Goal: Task Accomplishment & Management: Complete application form

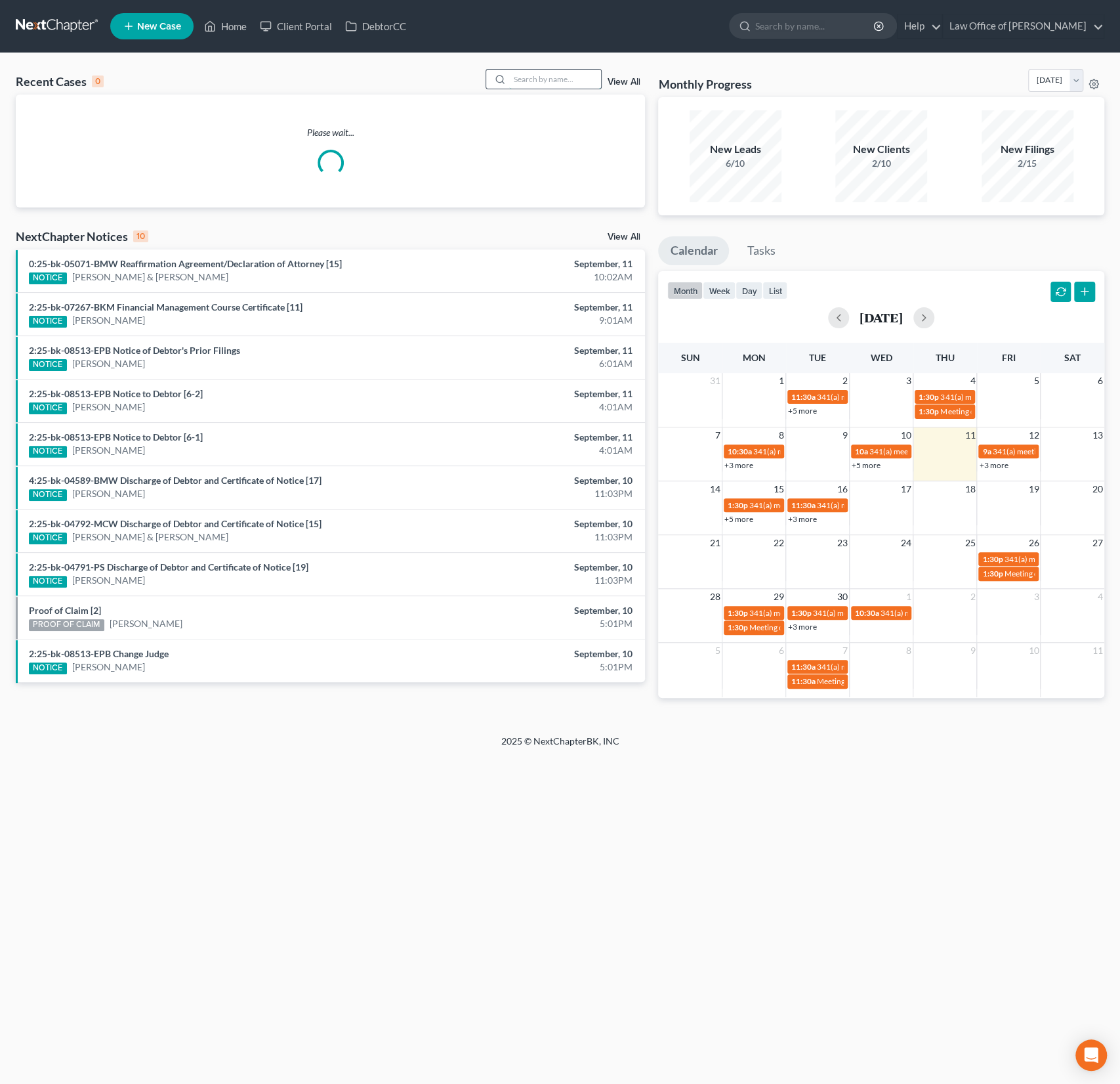
click at [561, 78] on input "search" at bounding box center [555, 78] width 92 height 19
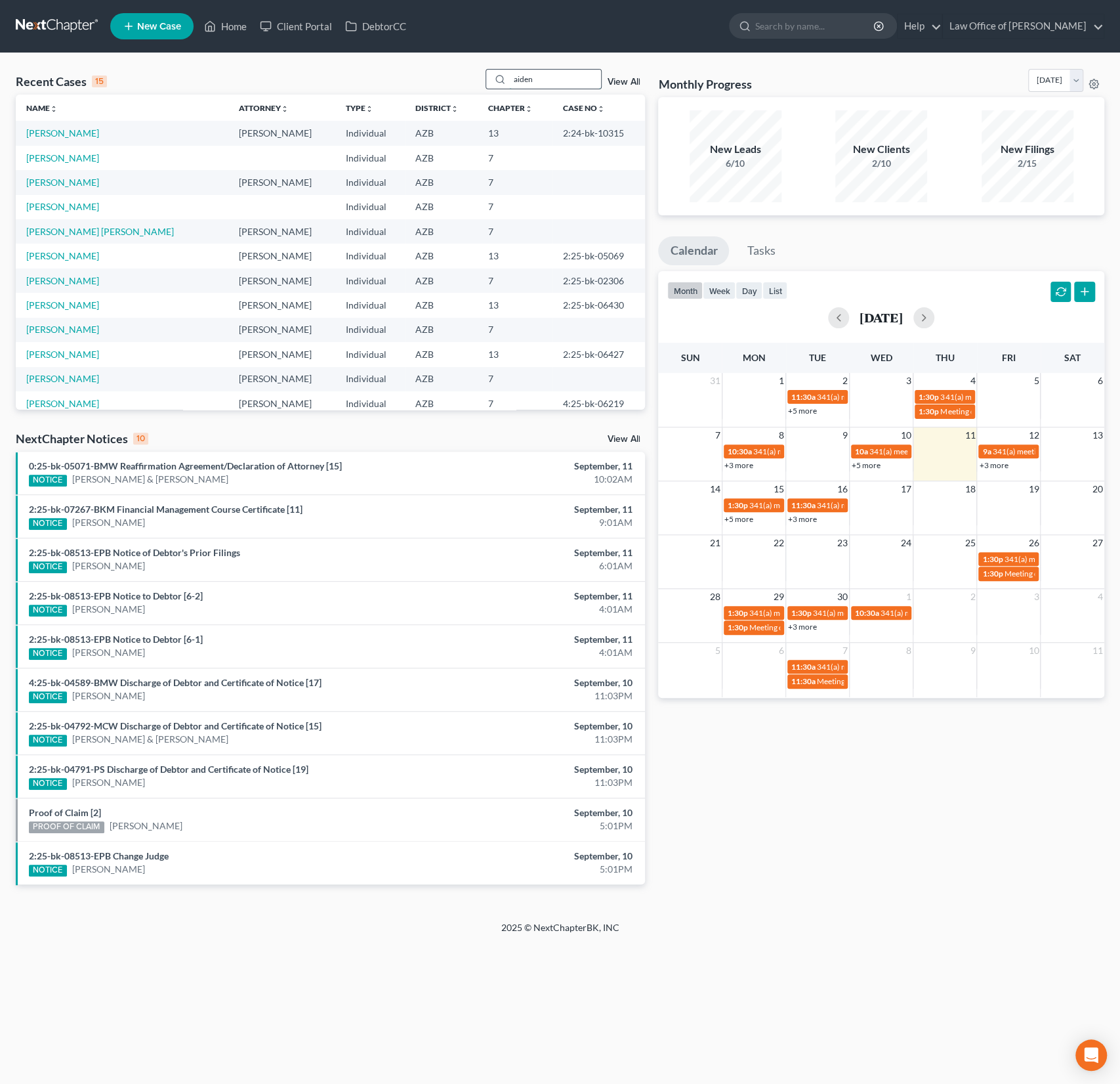
type input "aiden"
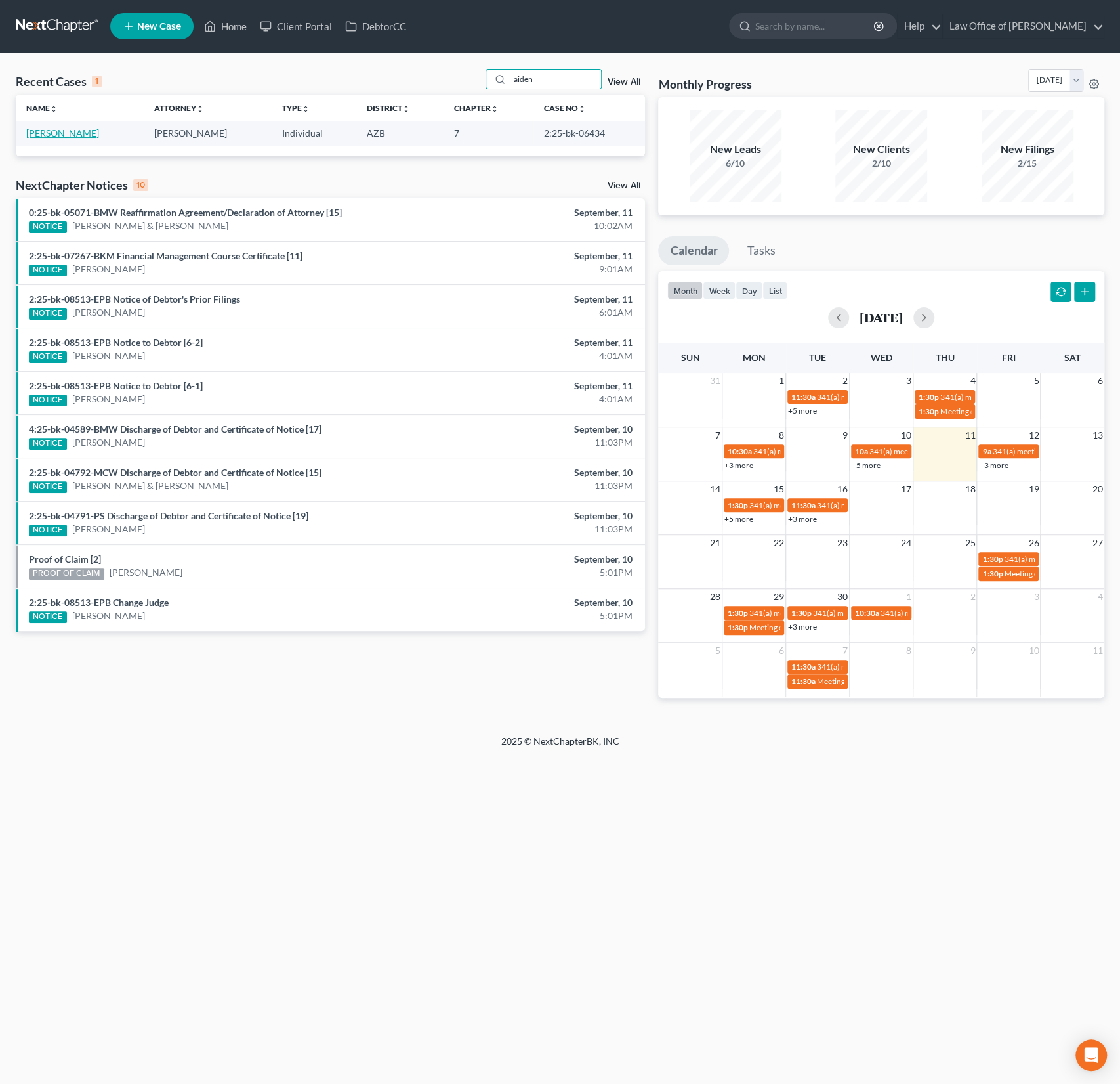
click at [45, 131] on link "[PERSON_NAME]" at bounding box center [63, 133] width 73 height 12
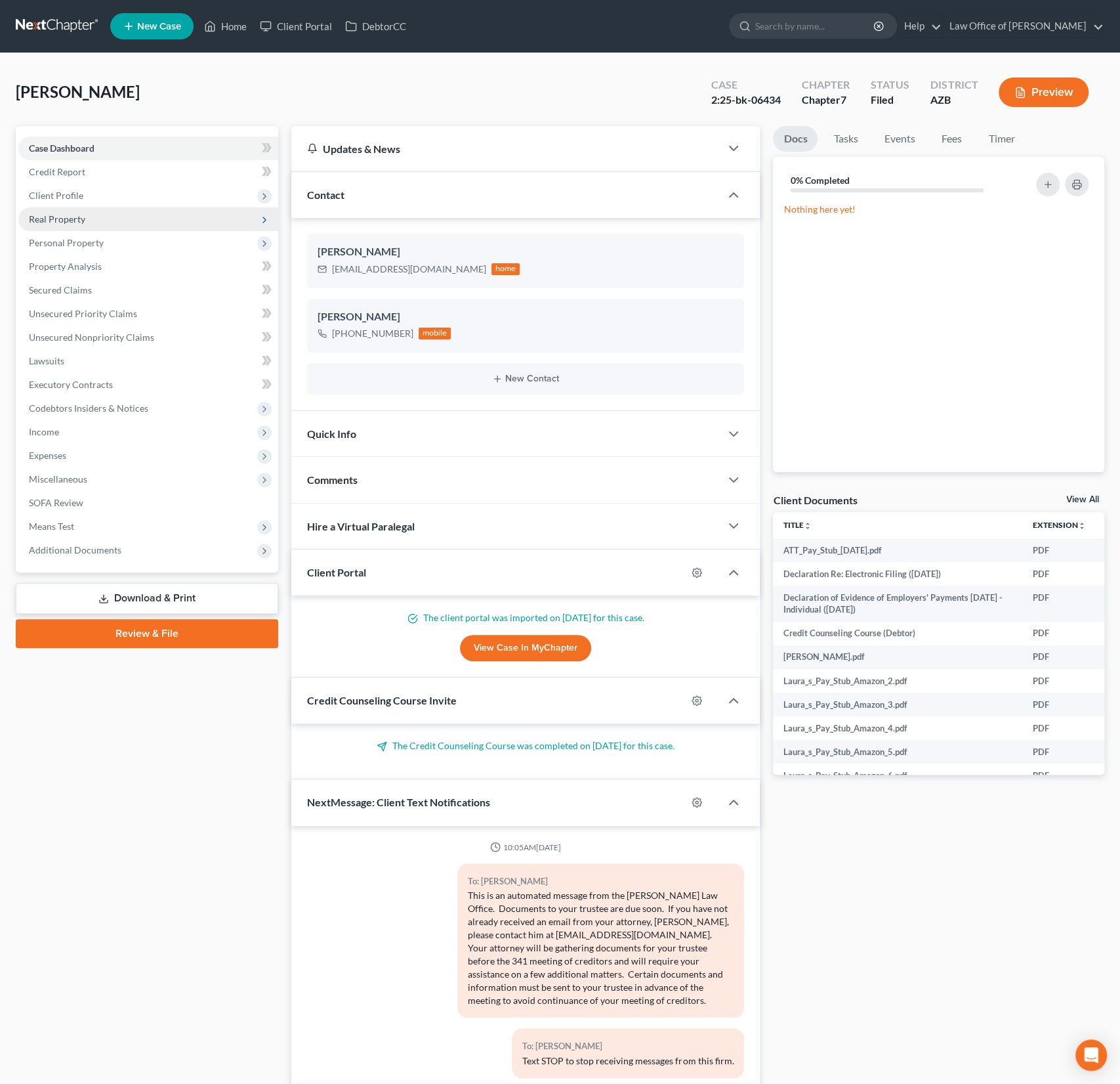
scroll to position [163, 0]
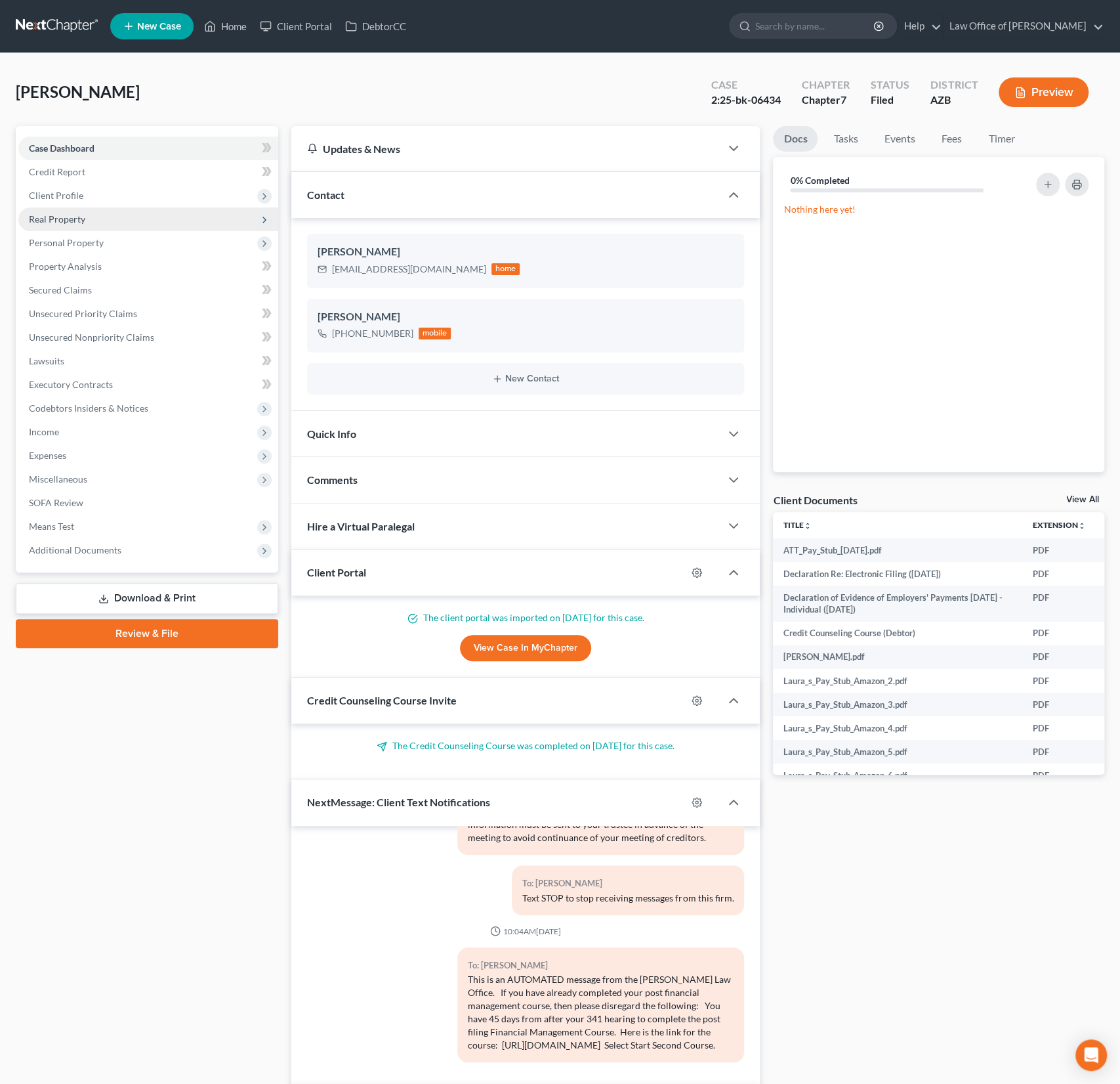
click at [65, 220] on span "Real Property" at bounding box center [57, 219] width 56 height 12
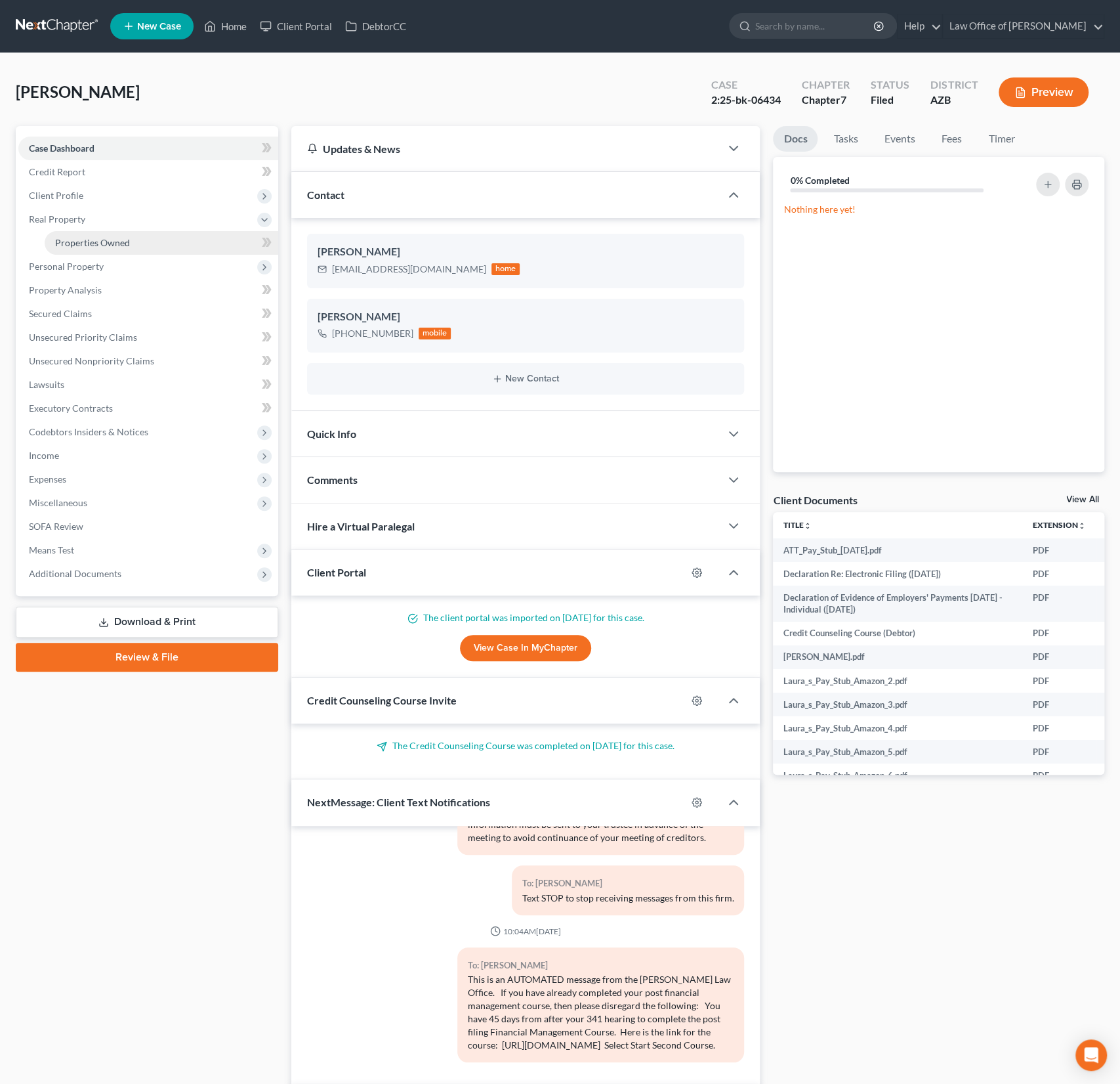
click at [73, 240] on span "Properties Owned" at bounding box center [92, 243] width 75 height 12
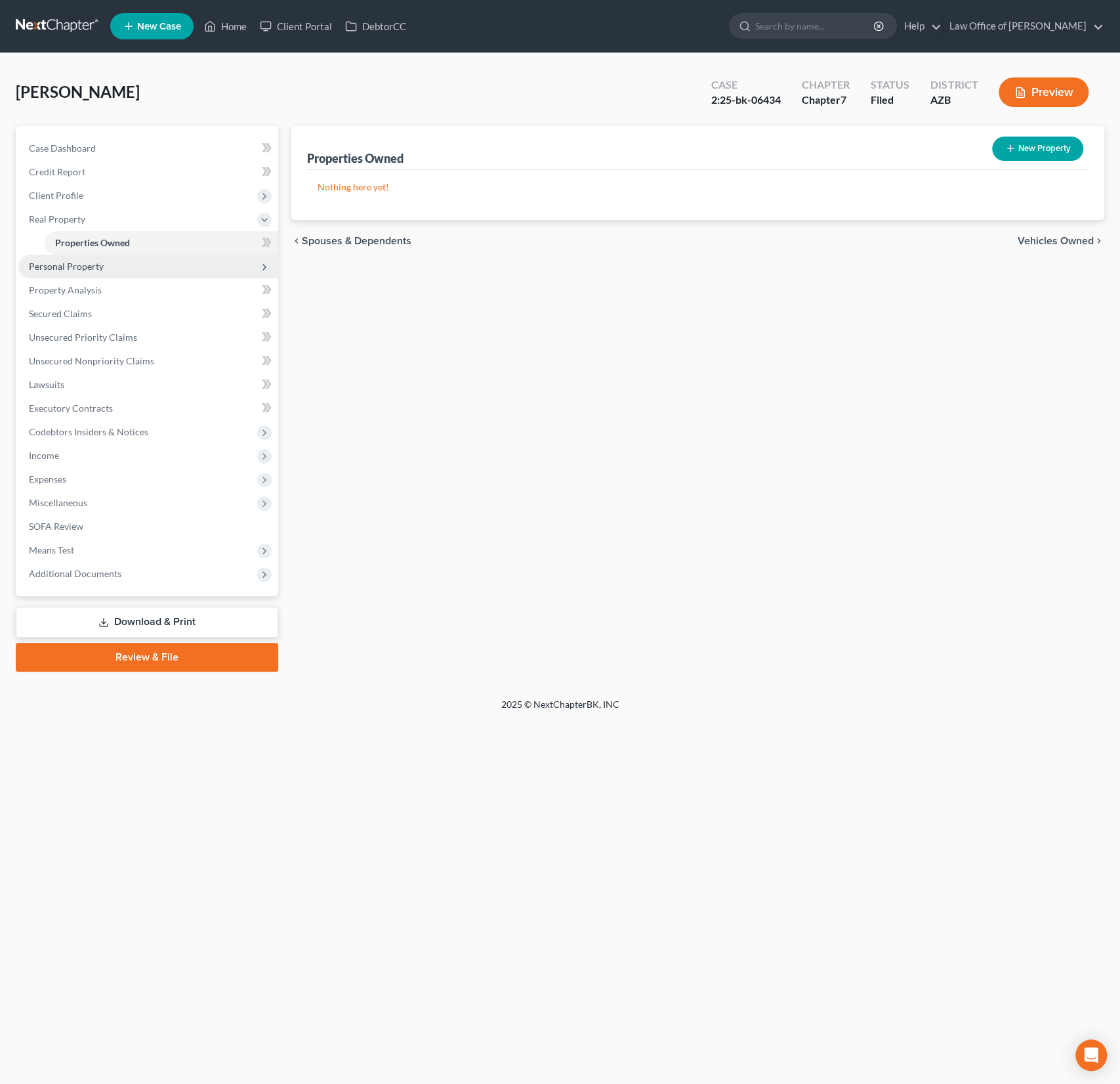
click at [77, 268] on span "Personal Property" at bounding box center [66, 267] width 75 height 12
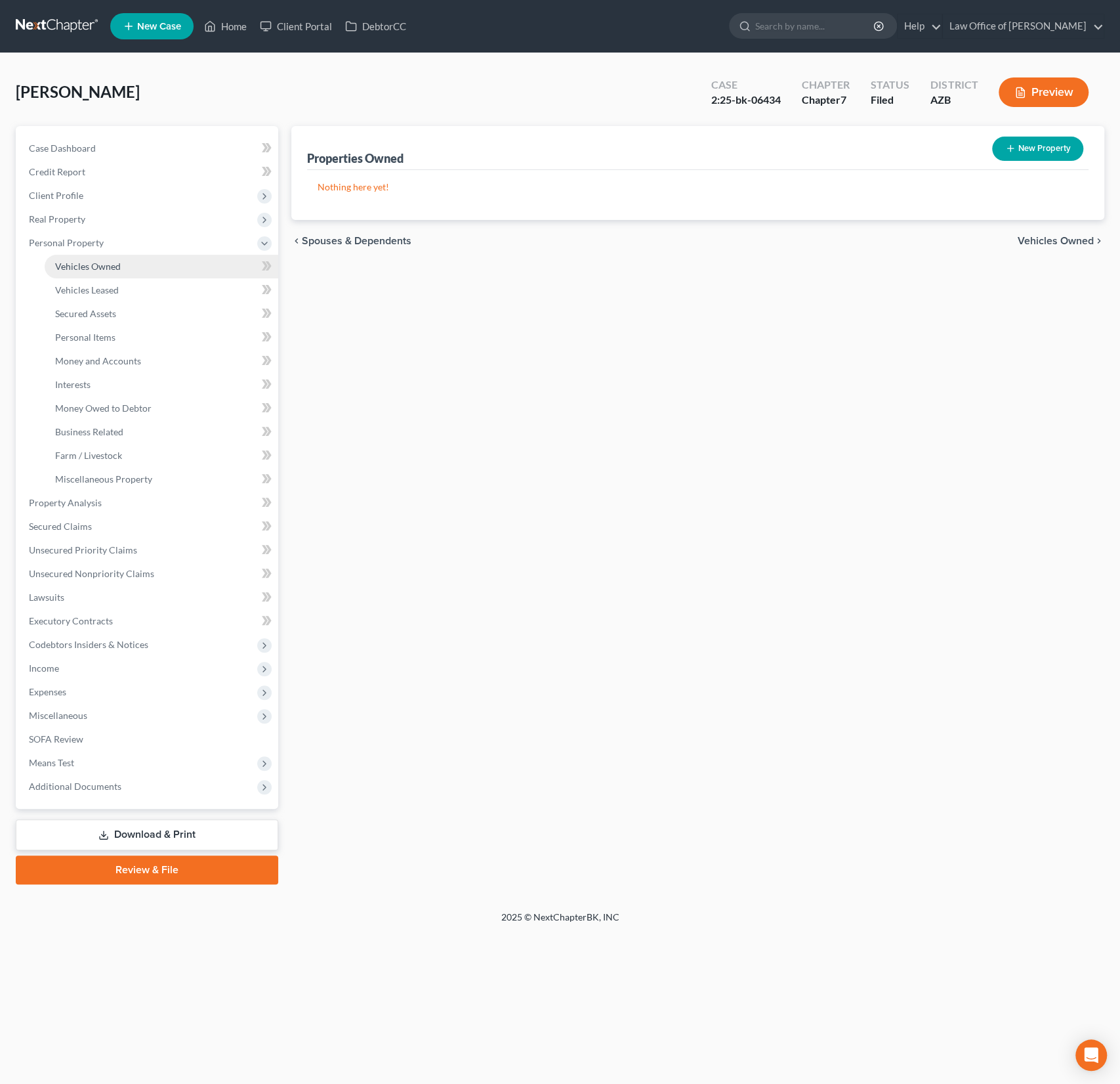
click at [90, 263] on span "Vehicles Owned" at bounding box center [88, 267] width 66 height 12
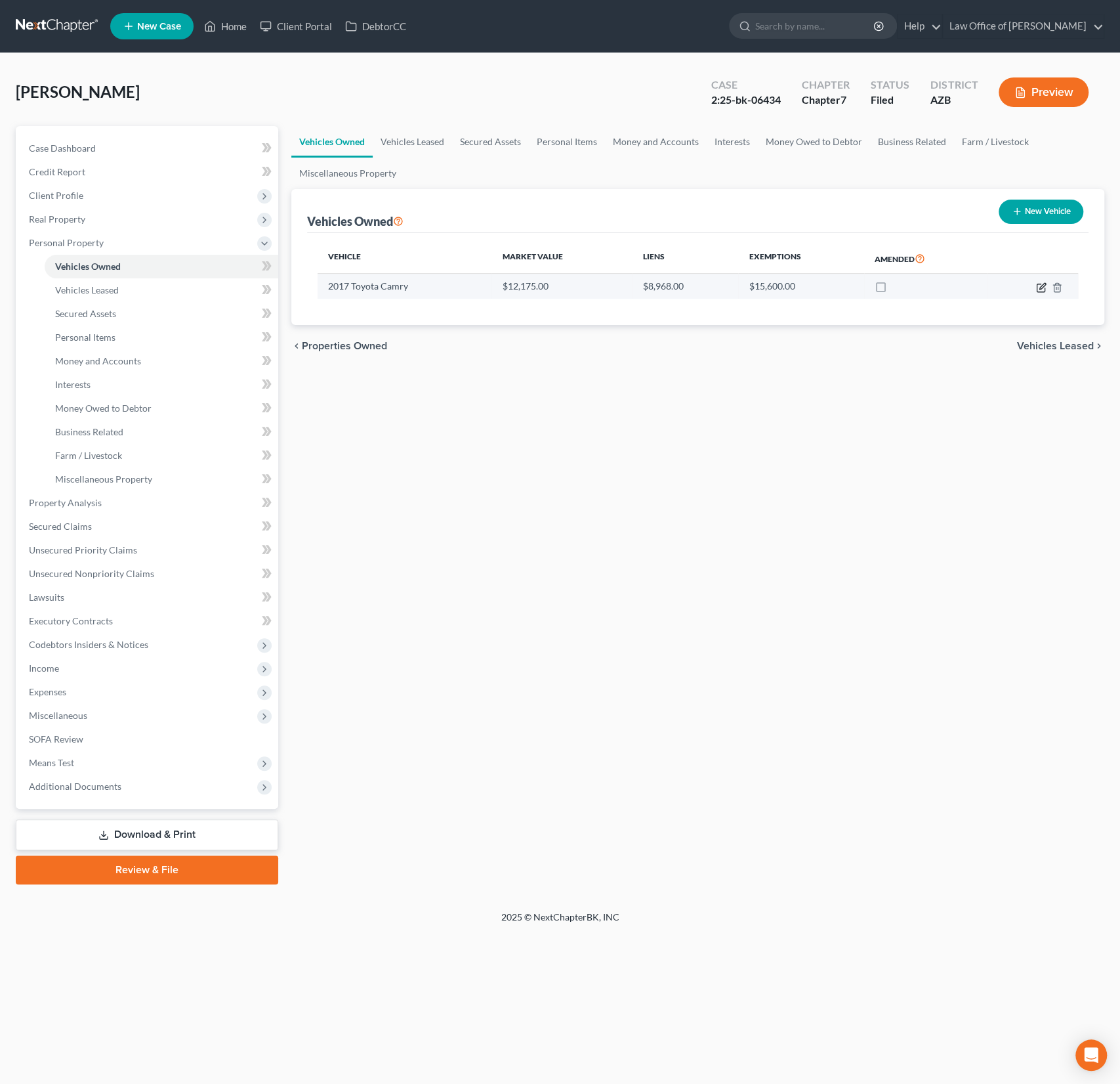
click at [1036, 287] on icon "button" at bounding box center [1041, 287] width 11 height 11
select select "0"
select select "9"
select select "1"
select select "0"
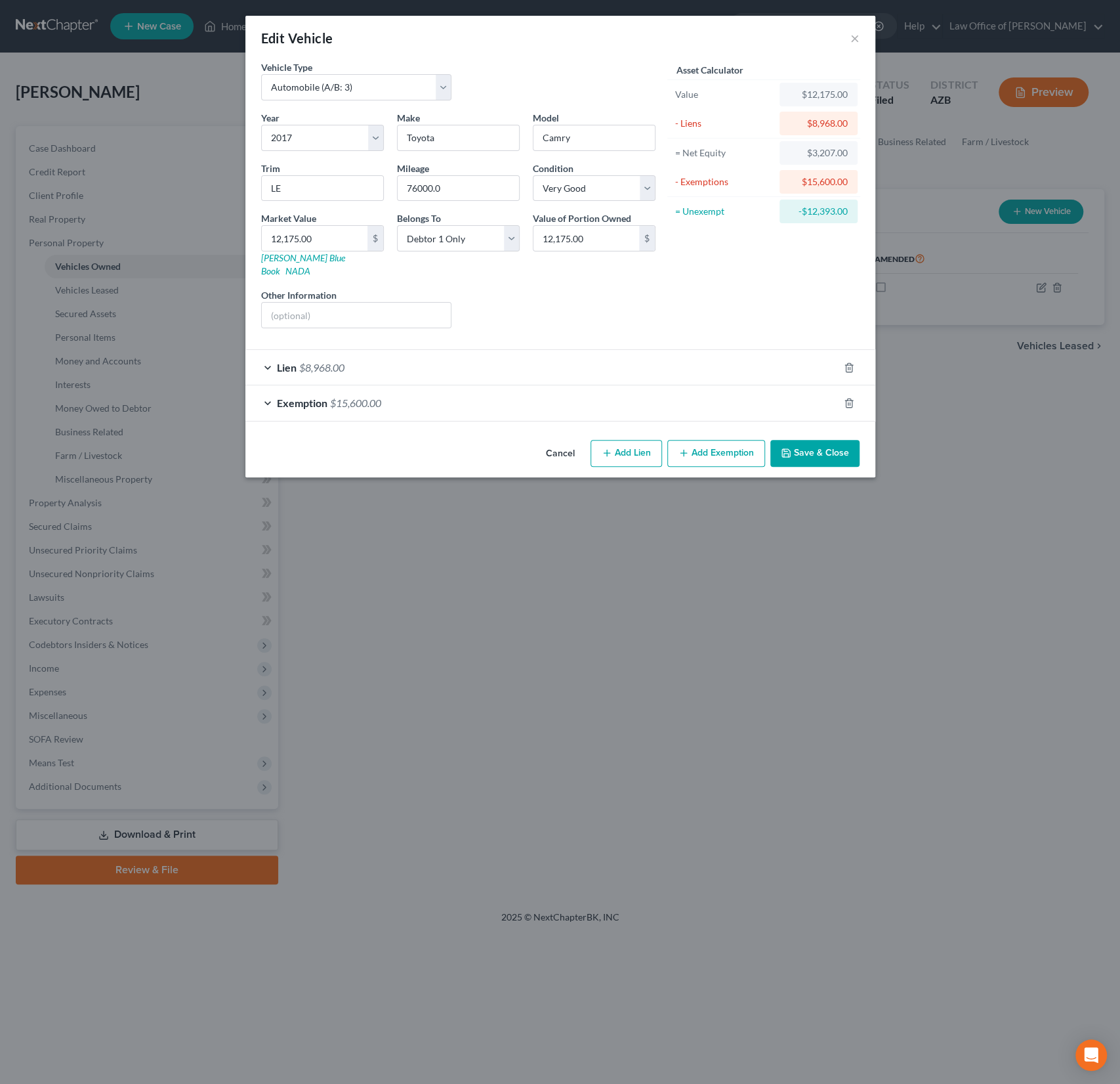
click at [400, 357] on div "Lien $8,968.00" at bounding box center [541, 367] width 593 height 35
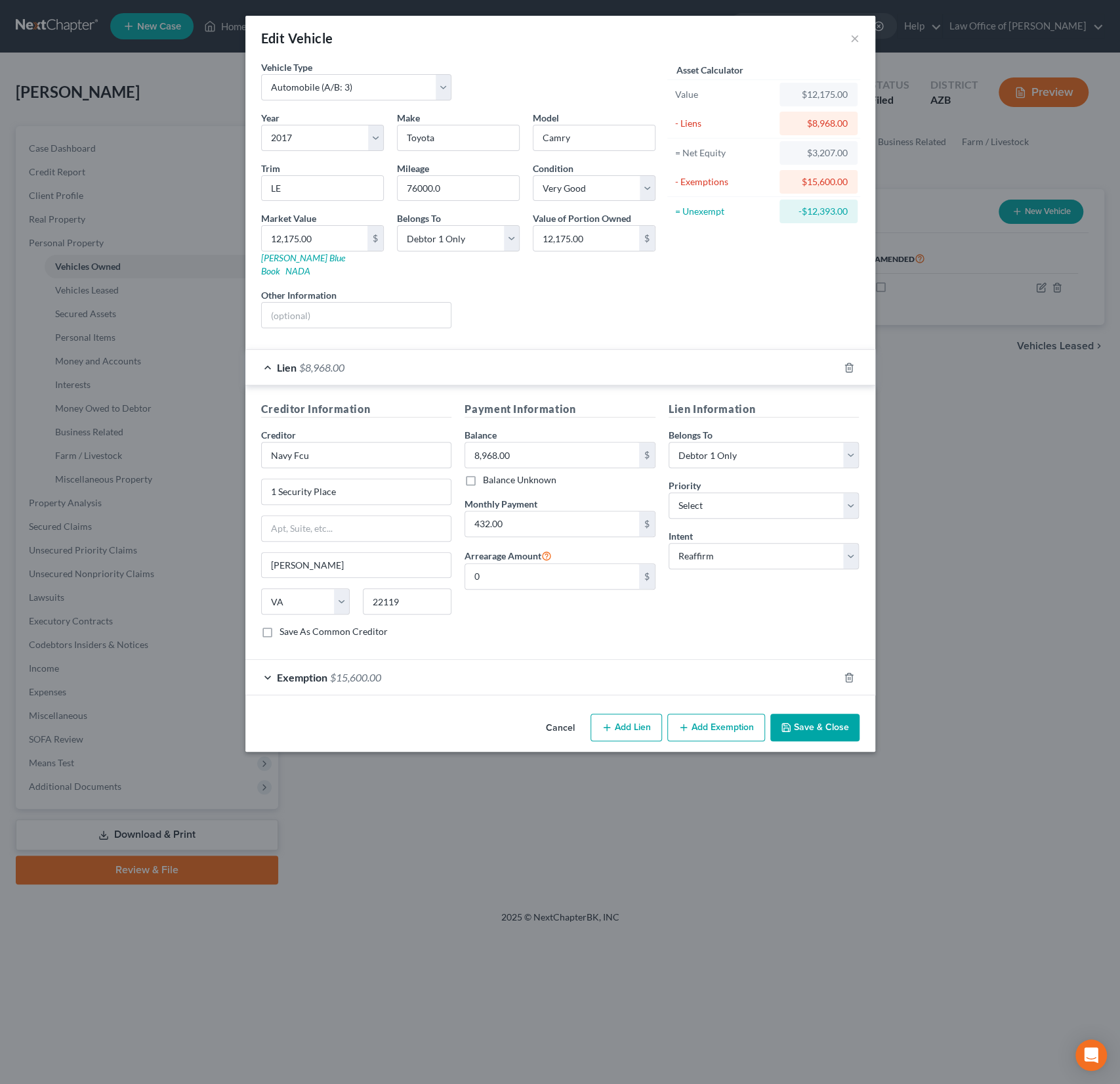
click at [858, 27] on div "Edit Vehicle ×" at bounding box center [560, 38] width 630 height 45
click at [856, 40] on button "×" at bounding box center [854, 38] width 9 height 16
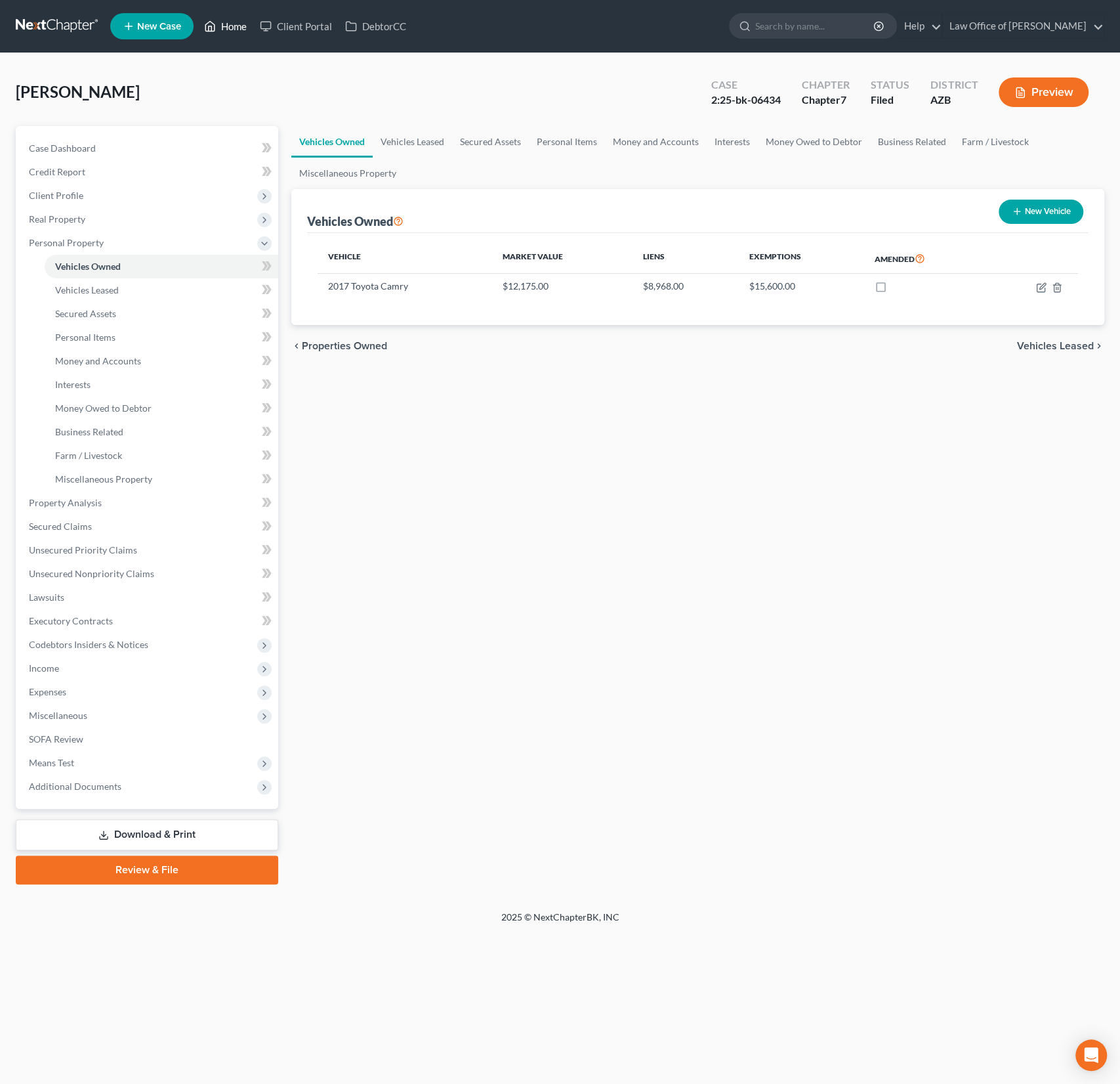
click at [212, 26] on icon at bounding box center [210, 26] width 12 height 16
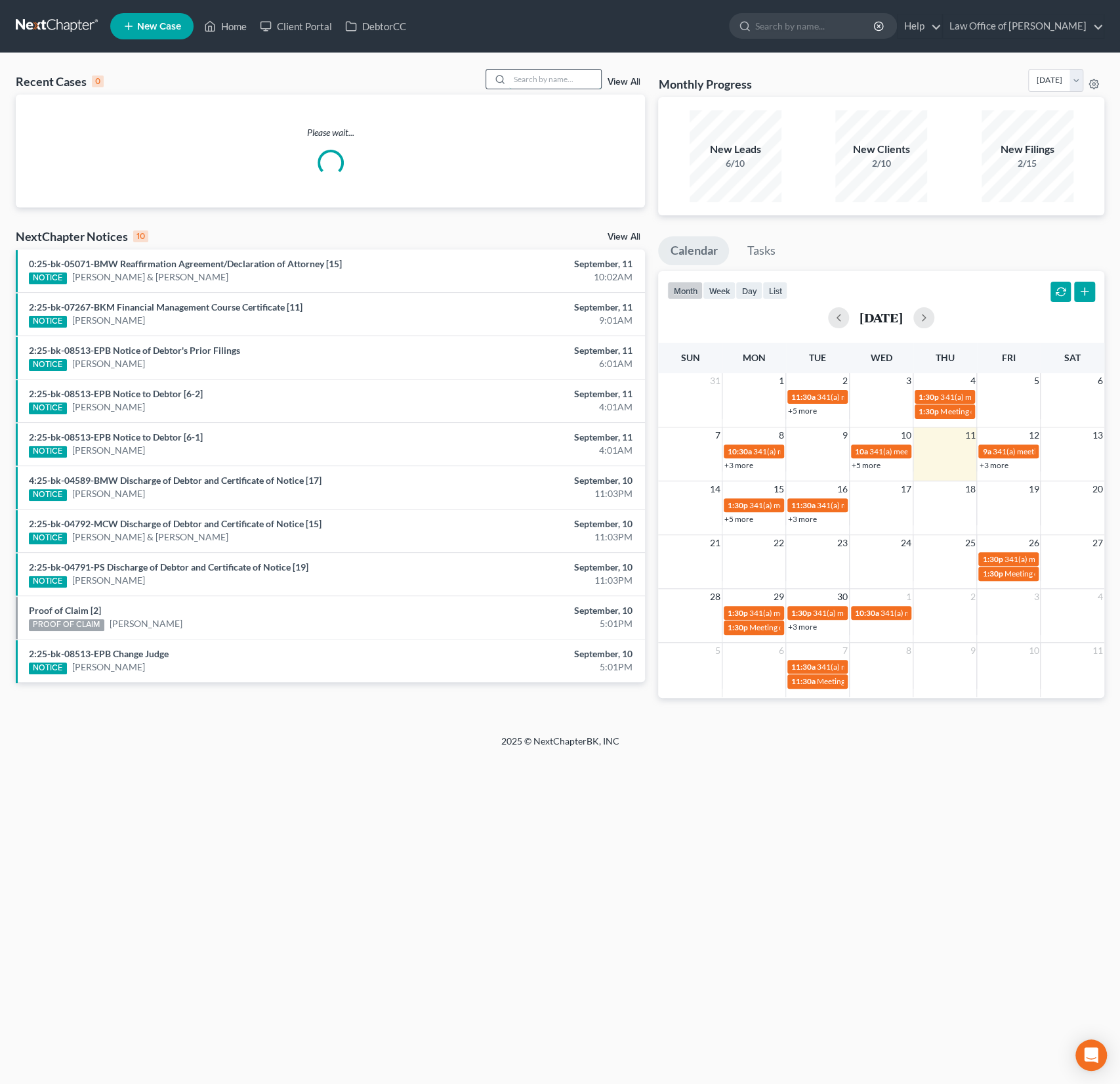
click at [553, 88] on input "search" at bounding box center [555, 78] width 92 height 19
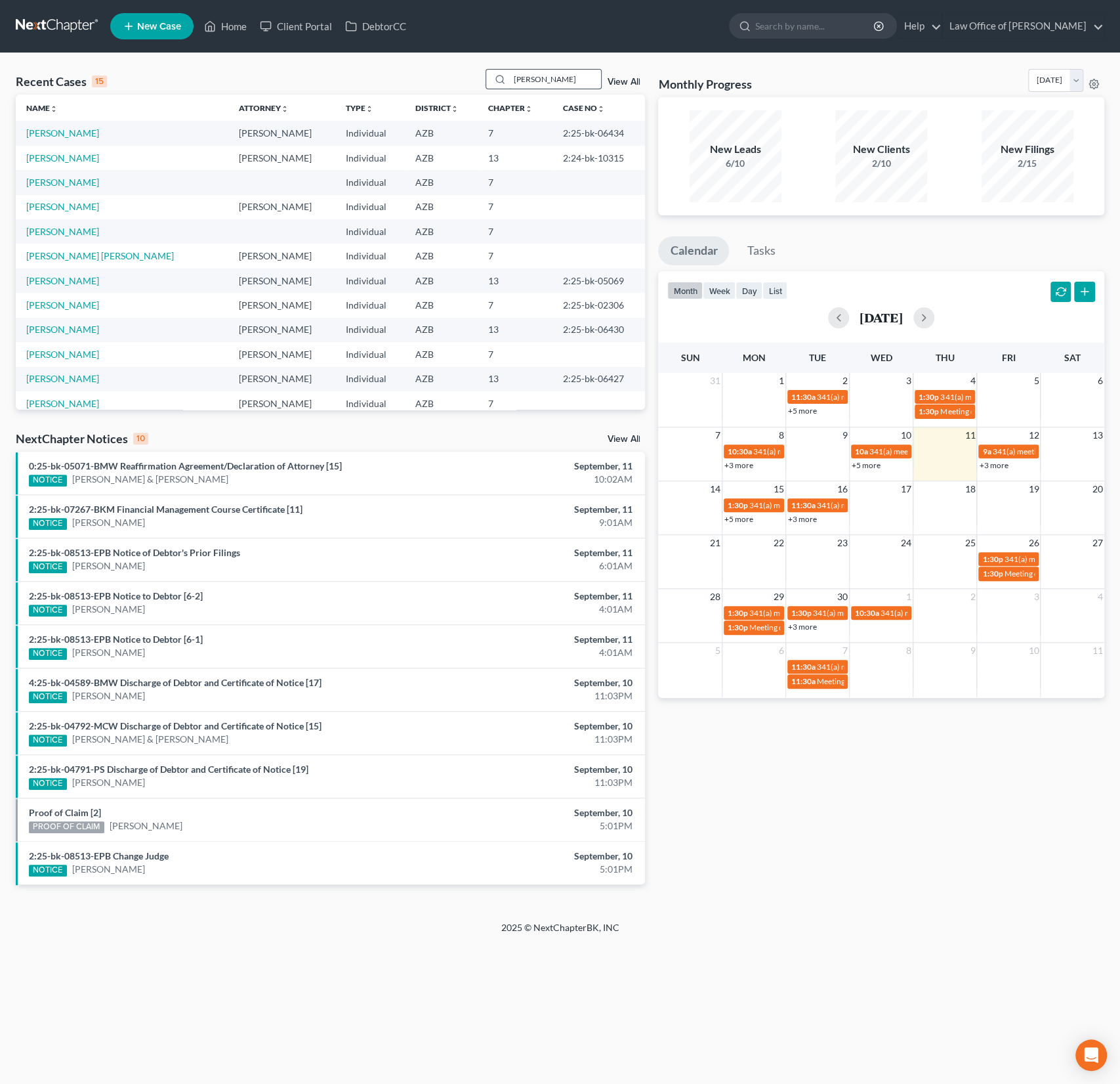
type input "[PERSON_NAME]"
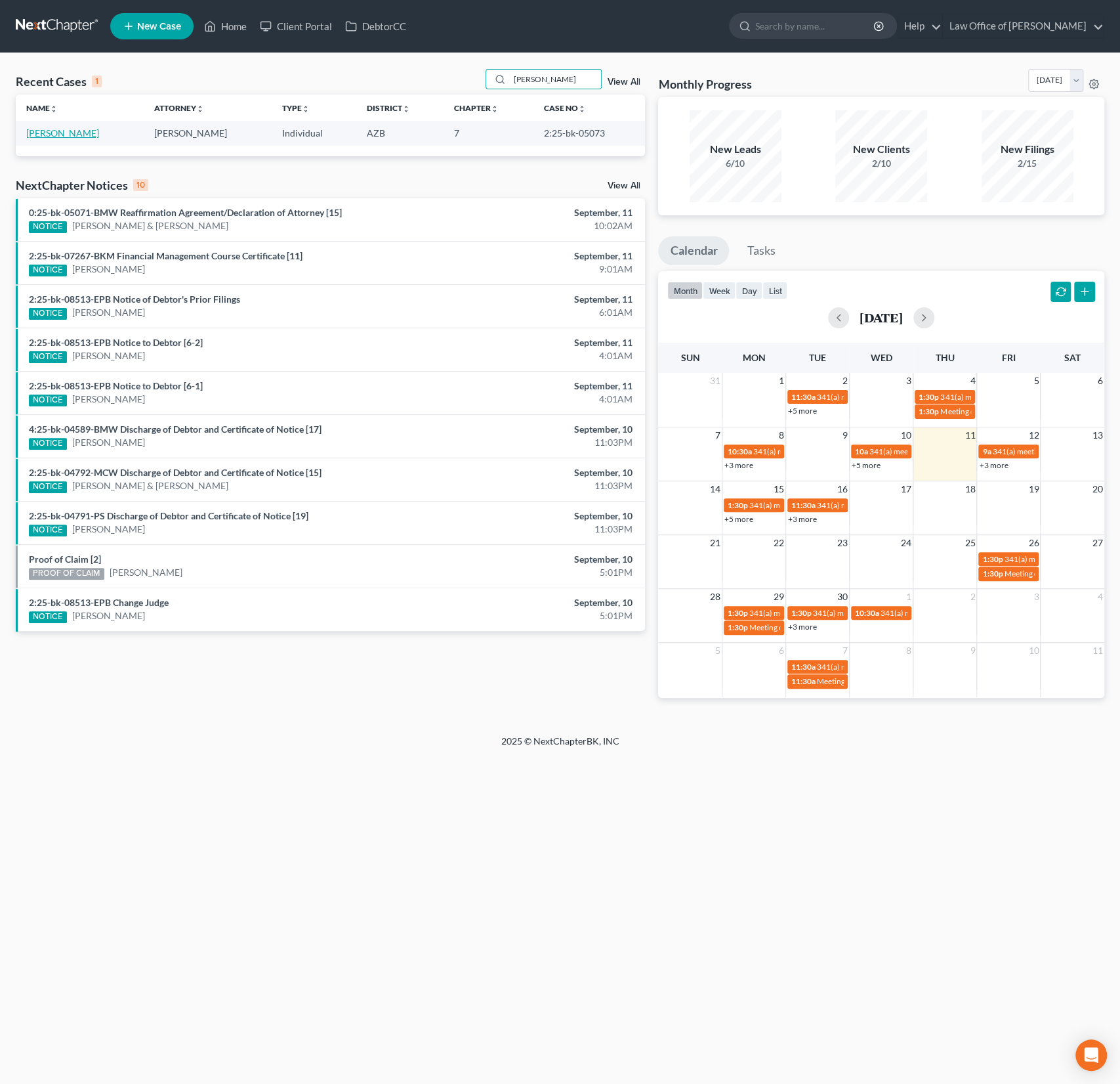
click at [65, 127] on link "[PERSON_NAME]" at bounding box center [63, 133] width 73 height 12
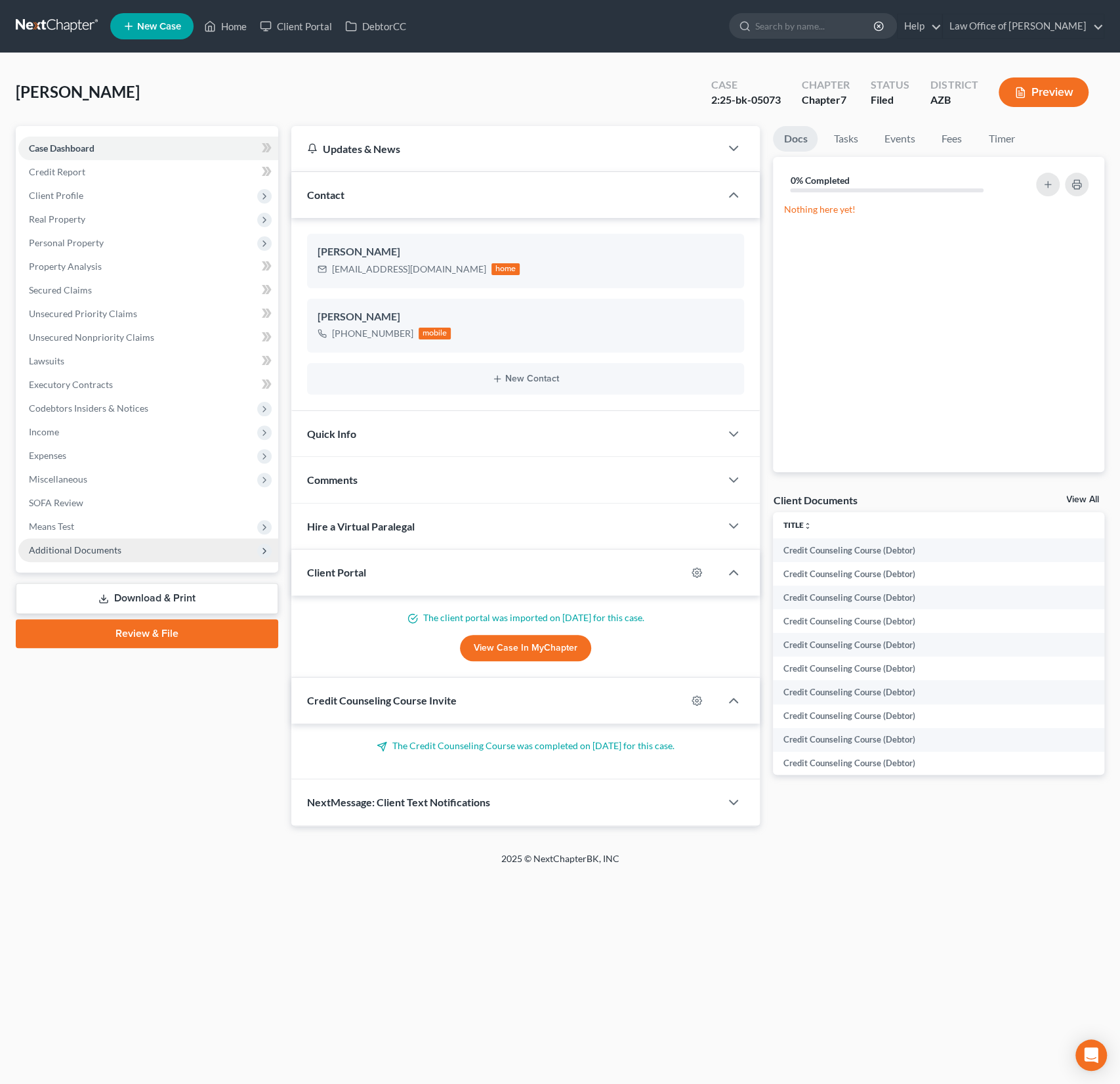
click at [97, 549] on span "Additional Documents" at bounding box center [75, 550] width 92 height 12
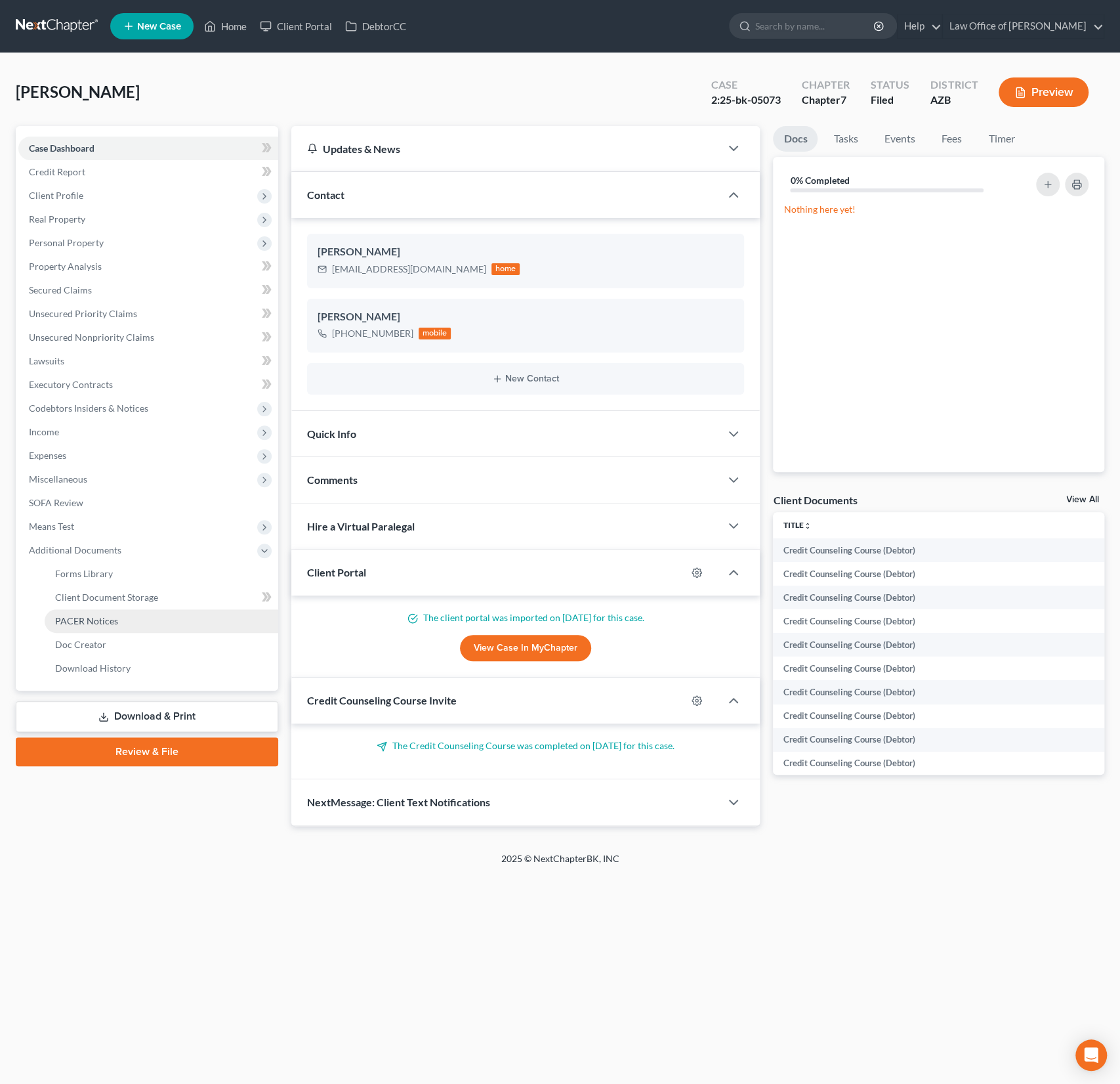
click at [97, 618] on span "PACER Notices" at bounding box center [87, 621] width 63 height 12
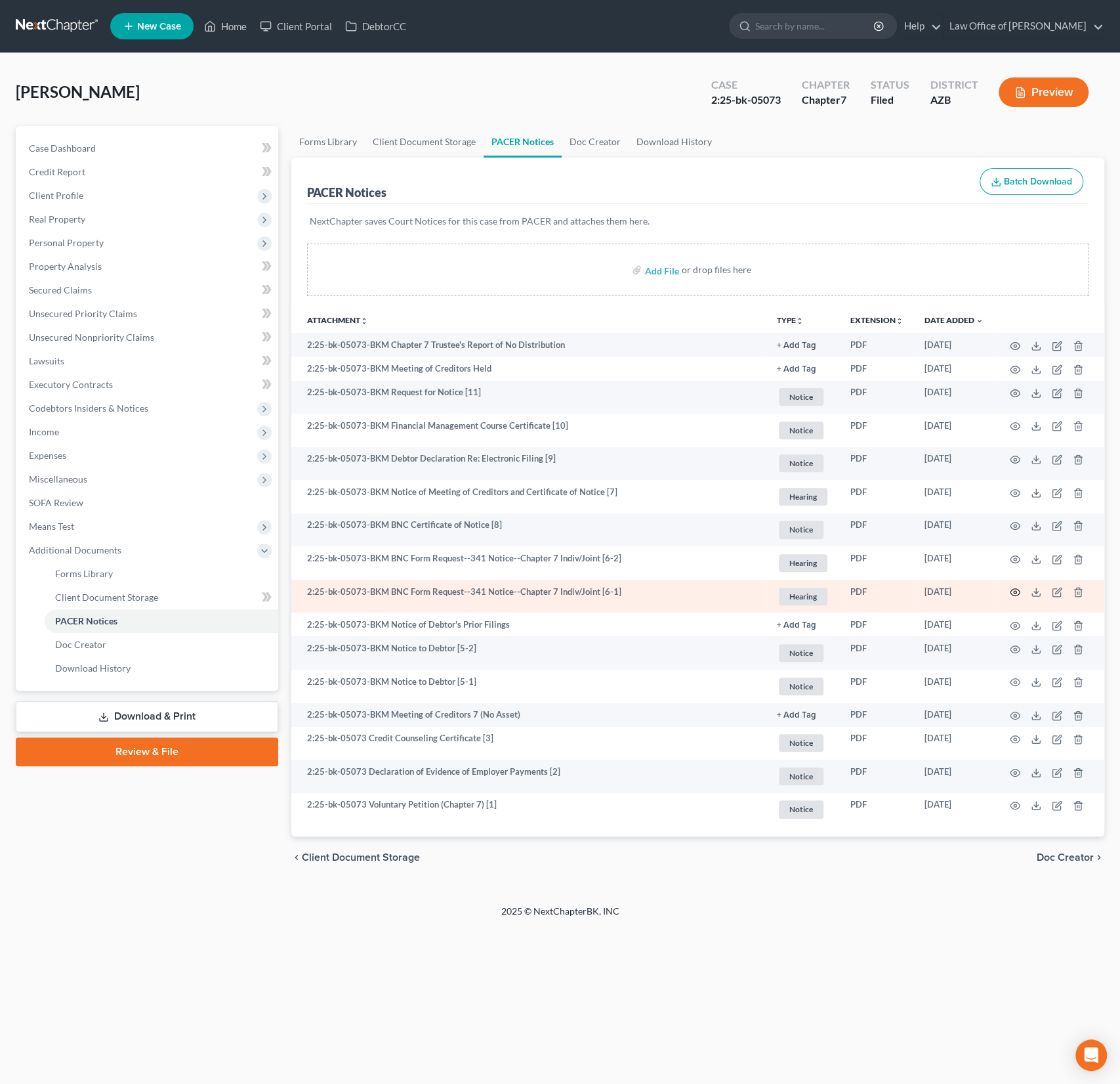
click at [1019, 591] on icon "button" at bounding box center [1015, 592] width 10 height 7
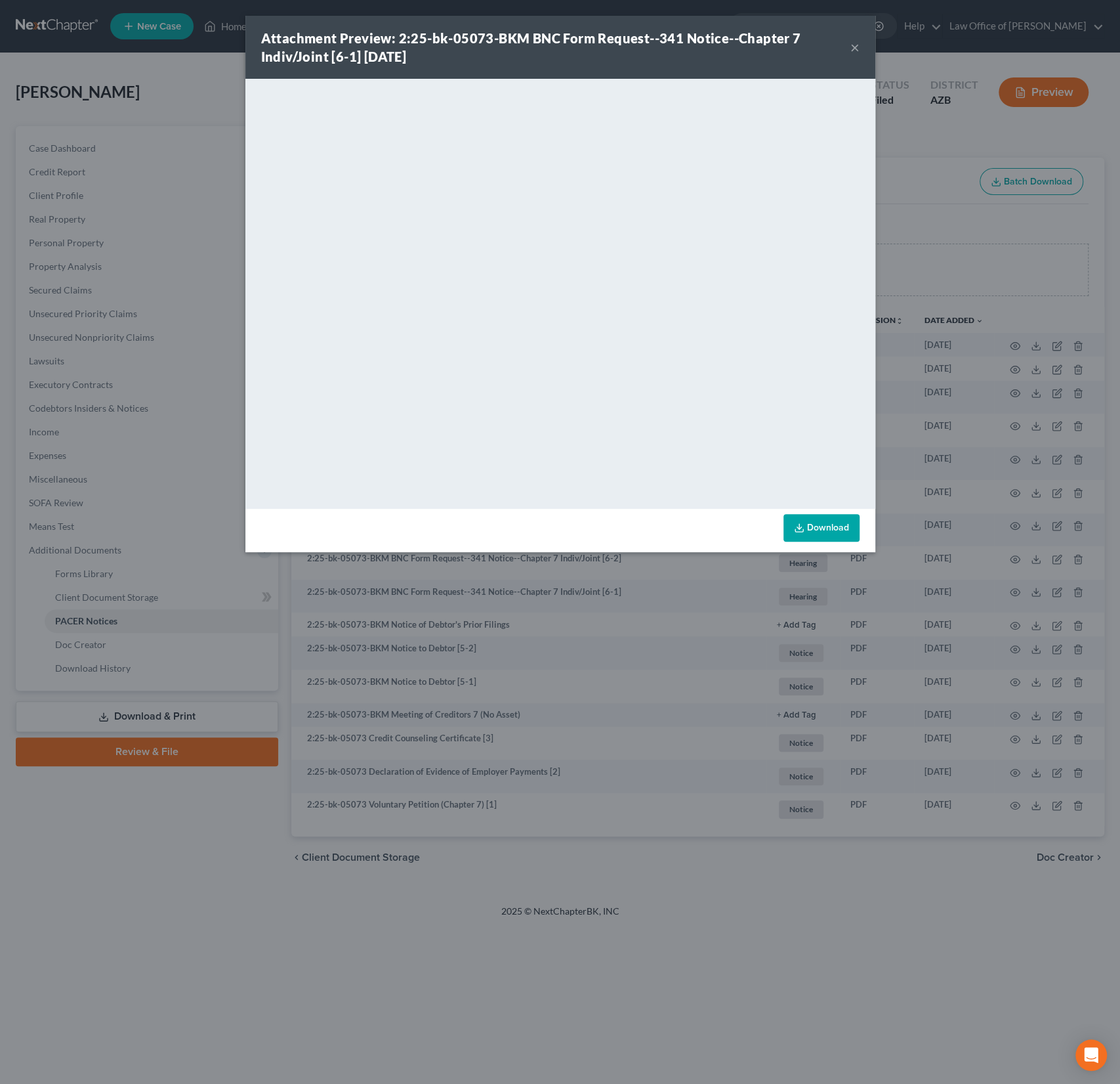
click at [853, 50] on button "×" at bounding box center [854, 47] width 9 height 16
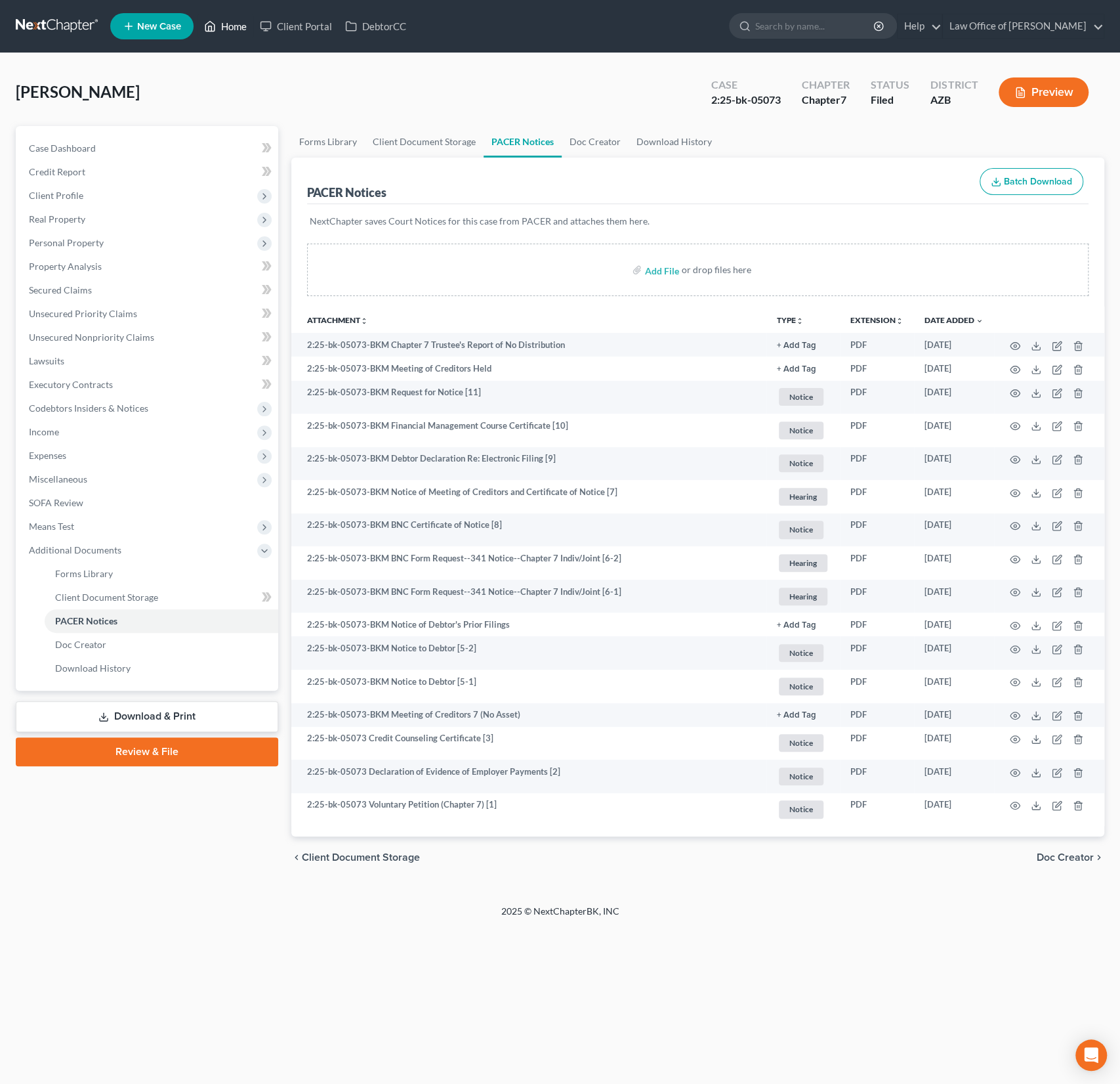
click at [235, 37] on link "Home" at bounding box center [225, 26] width 56 height 24
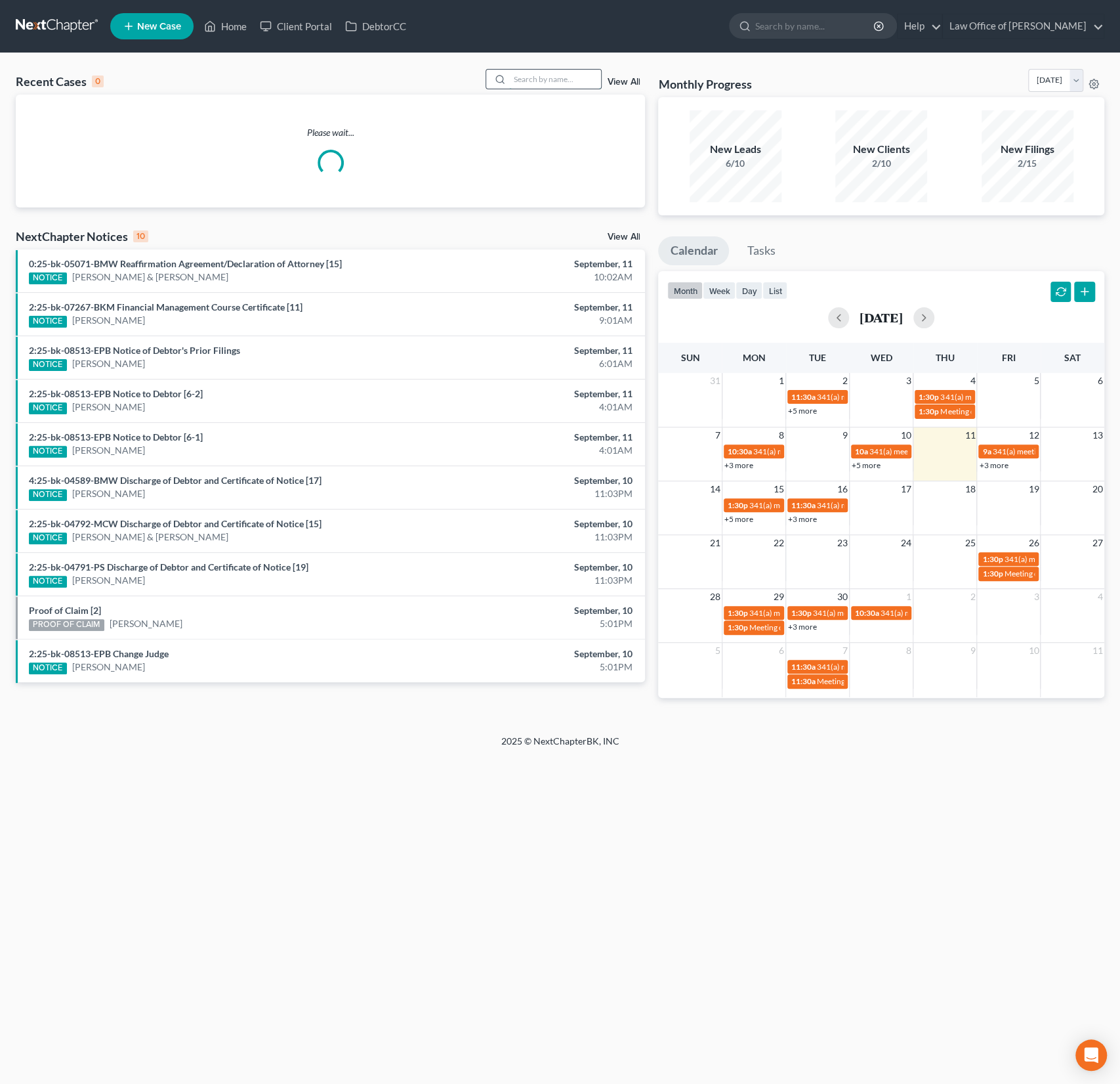
click at [574, 79] on input "search" at bounding box center [555, 78] width 92 height 19
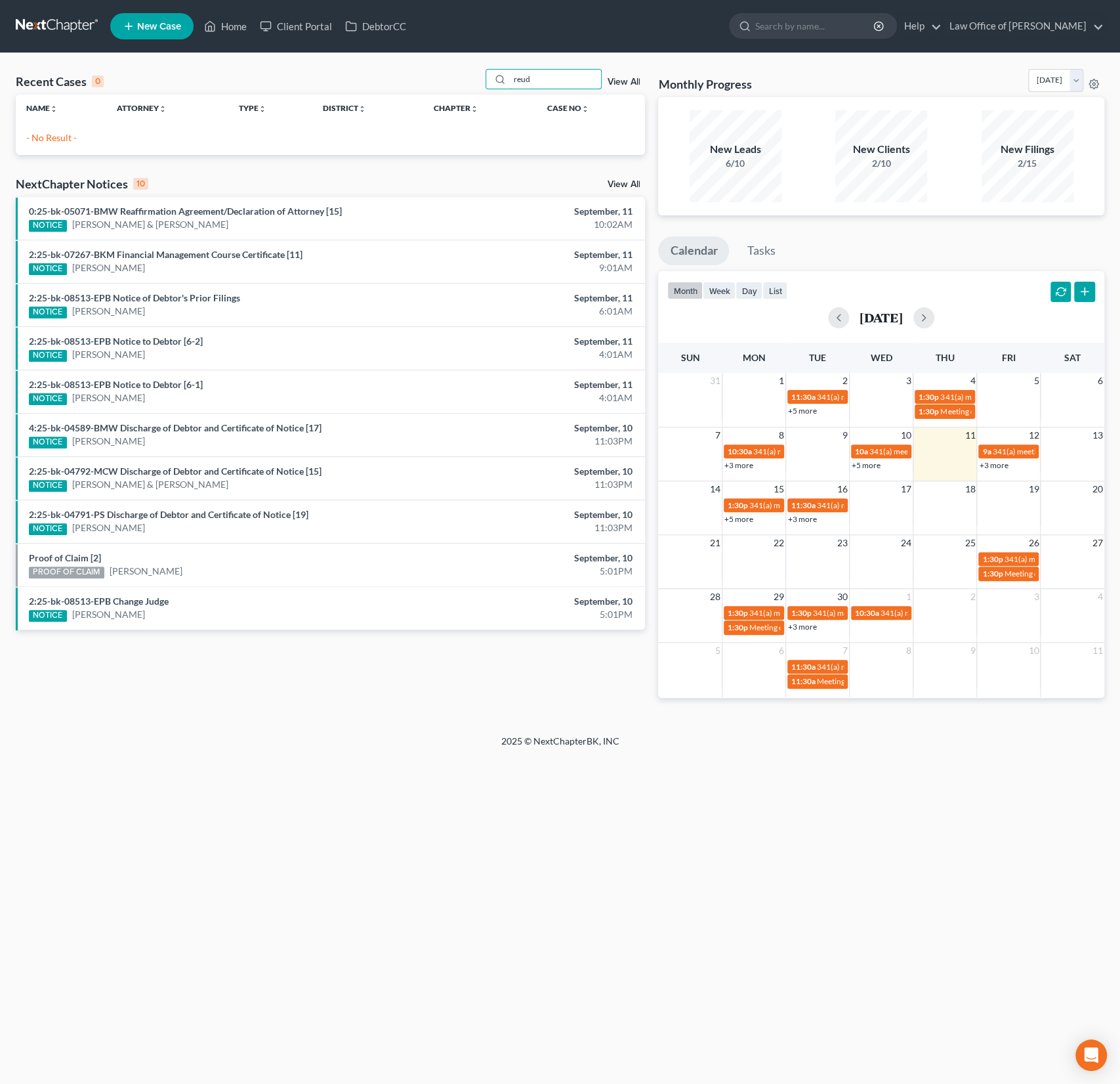
drag, startPoint x: 562, startPoint y: 82, endPoint x: 455, endPoint y: 64, distance: 108.5
click at [455, 64] on div "Recent Cases 0 reud View All Name unfold_more expand_more expand_less Attorney …" at bounding box center [560, 393] width 1120 height 681
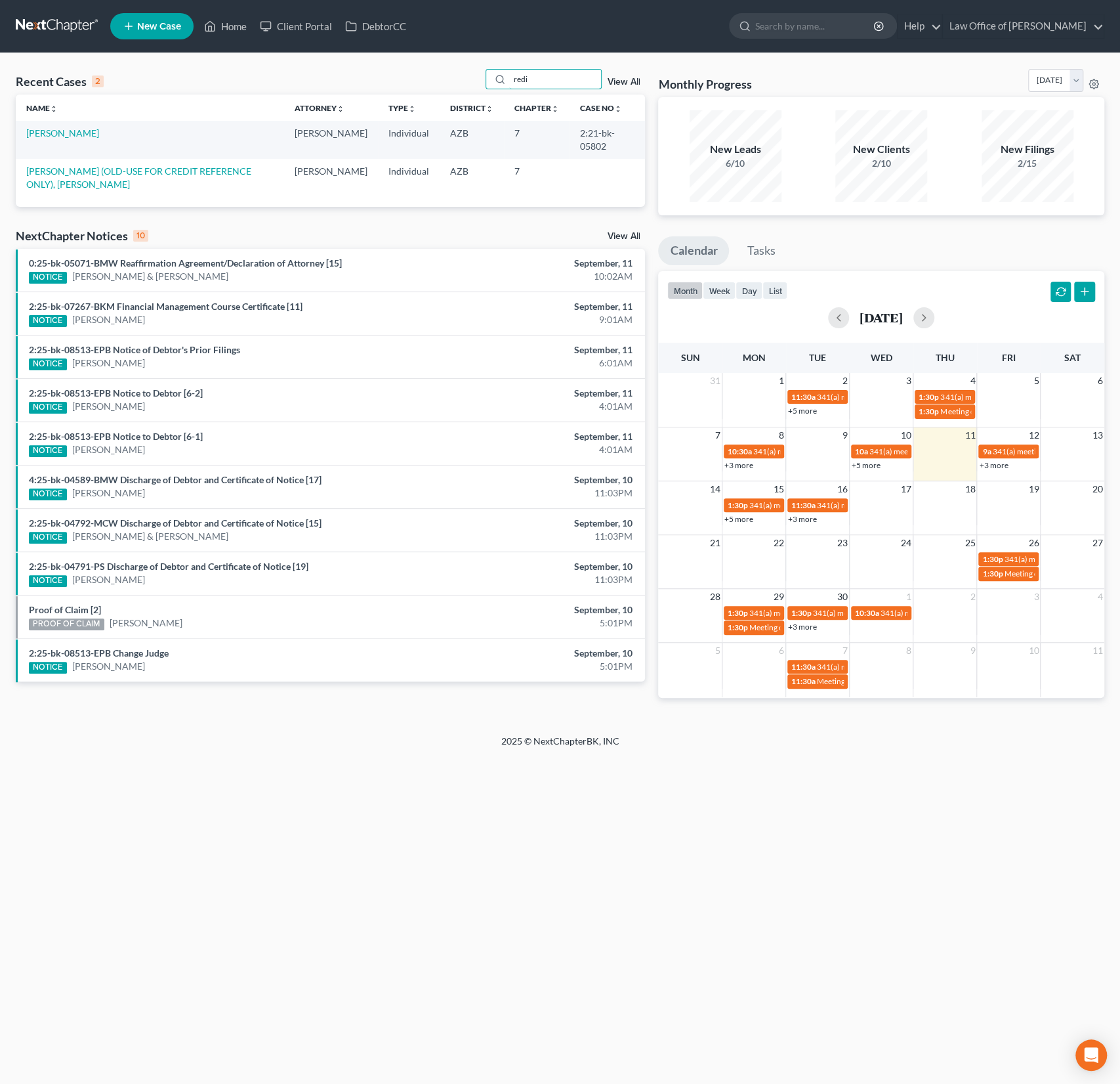
drag, startPoint x: 550, startPoint y: 83, endPoint x: 420, endPoint y: 65, distance: 131.2
click at [420, 65] on div "Recent Cases 2 redi View All Name unfold_more expand_more expand_less Attorney …" at bounding box center [560, 393] width 1120 height 681
type input "[PERSON_NAME]"
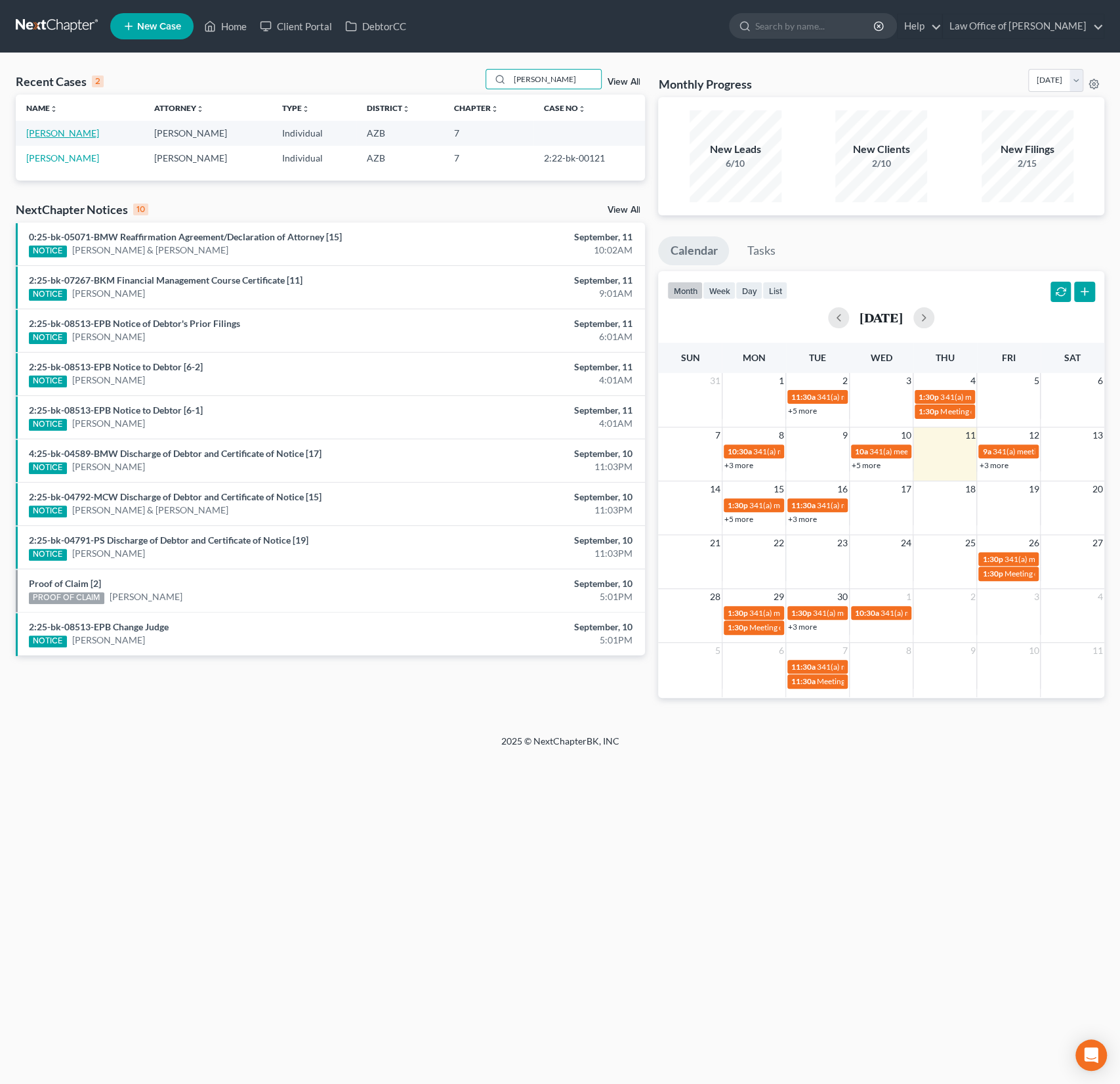
click at [53, 133] on link "[PERSON_NAME]" at bounding box center [63, 133] width 73 height 12
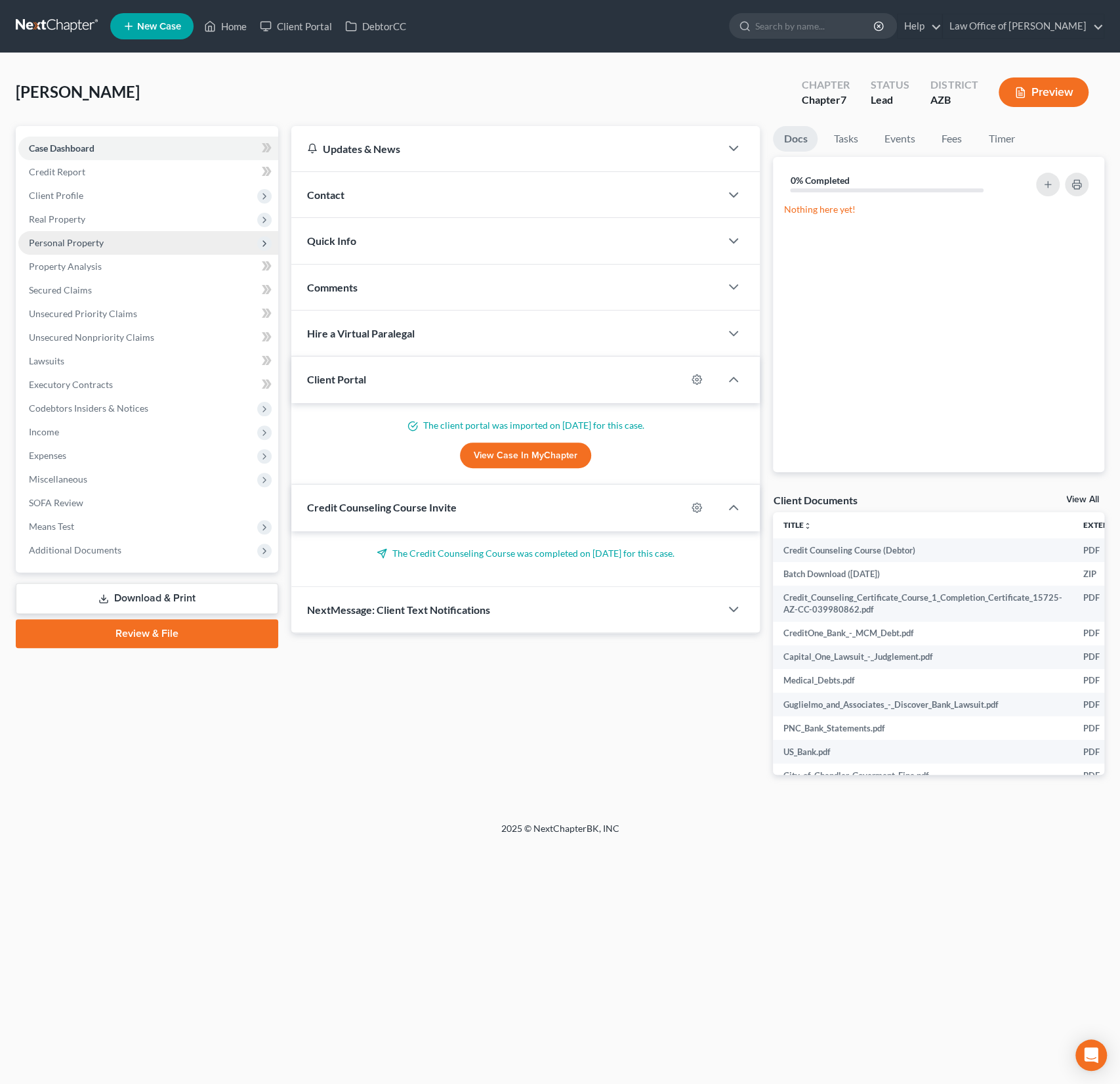
click at [74, 239] on span "Personal Property" at bounding box center [66, 243] width 75 height 12
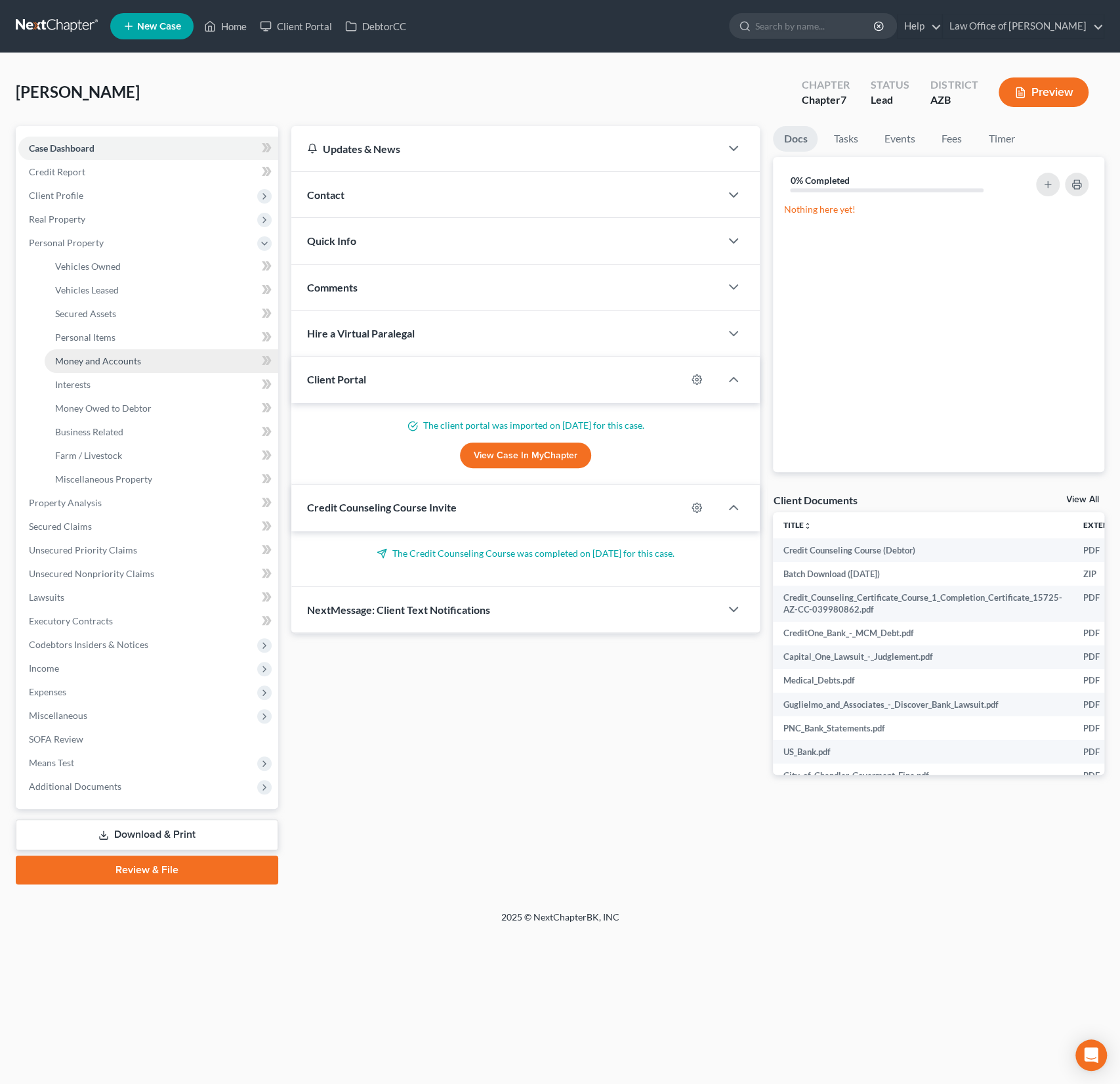
click at [92, 361] on span "Money and Accounts" at bounding box center [98, 361] width 86 height 12
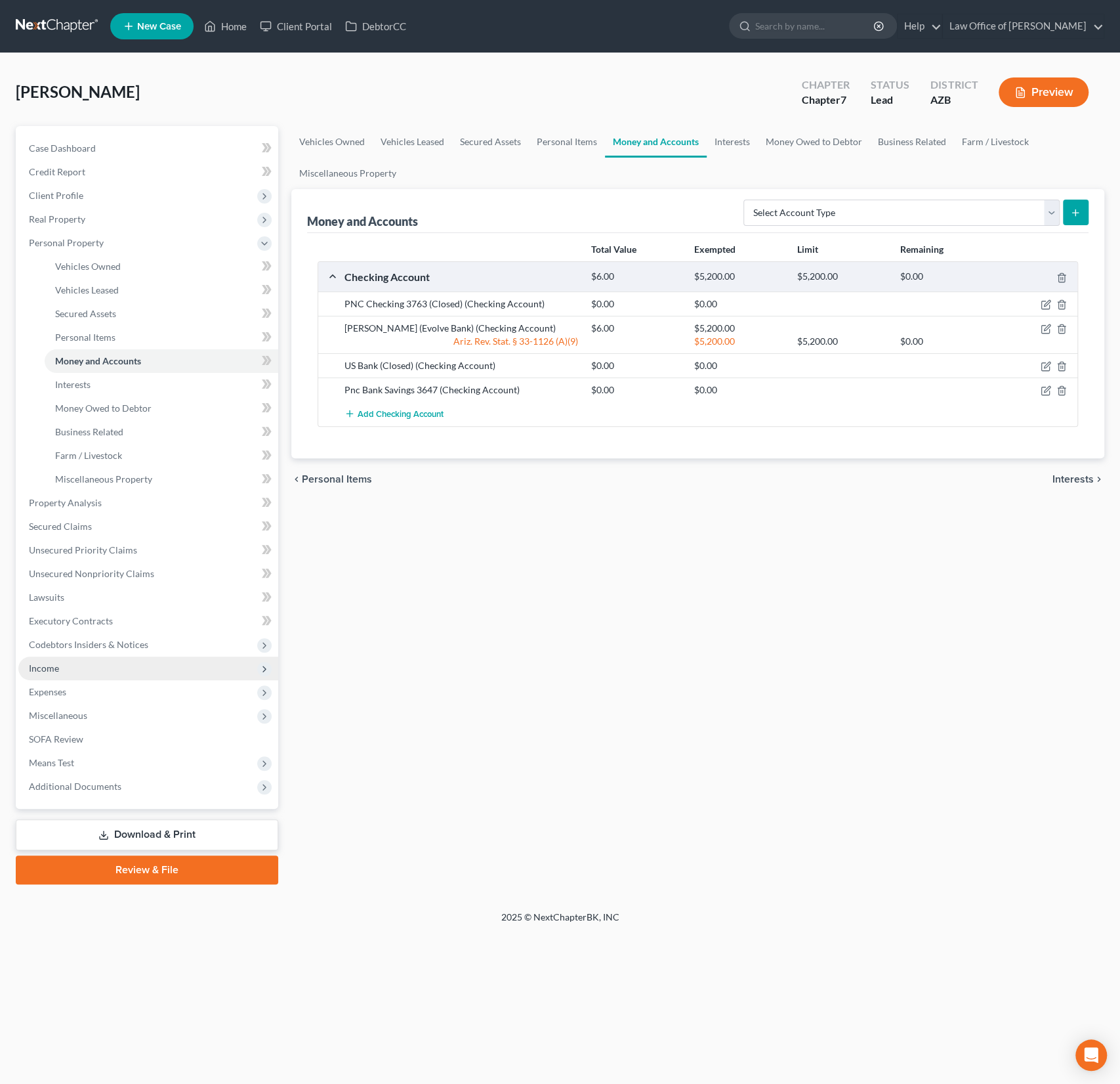
click at [62, 670] on span "Income" at bounding box center [148, 668] width 260 height 24
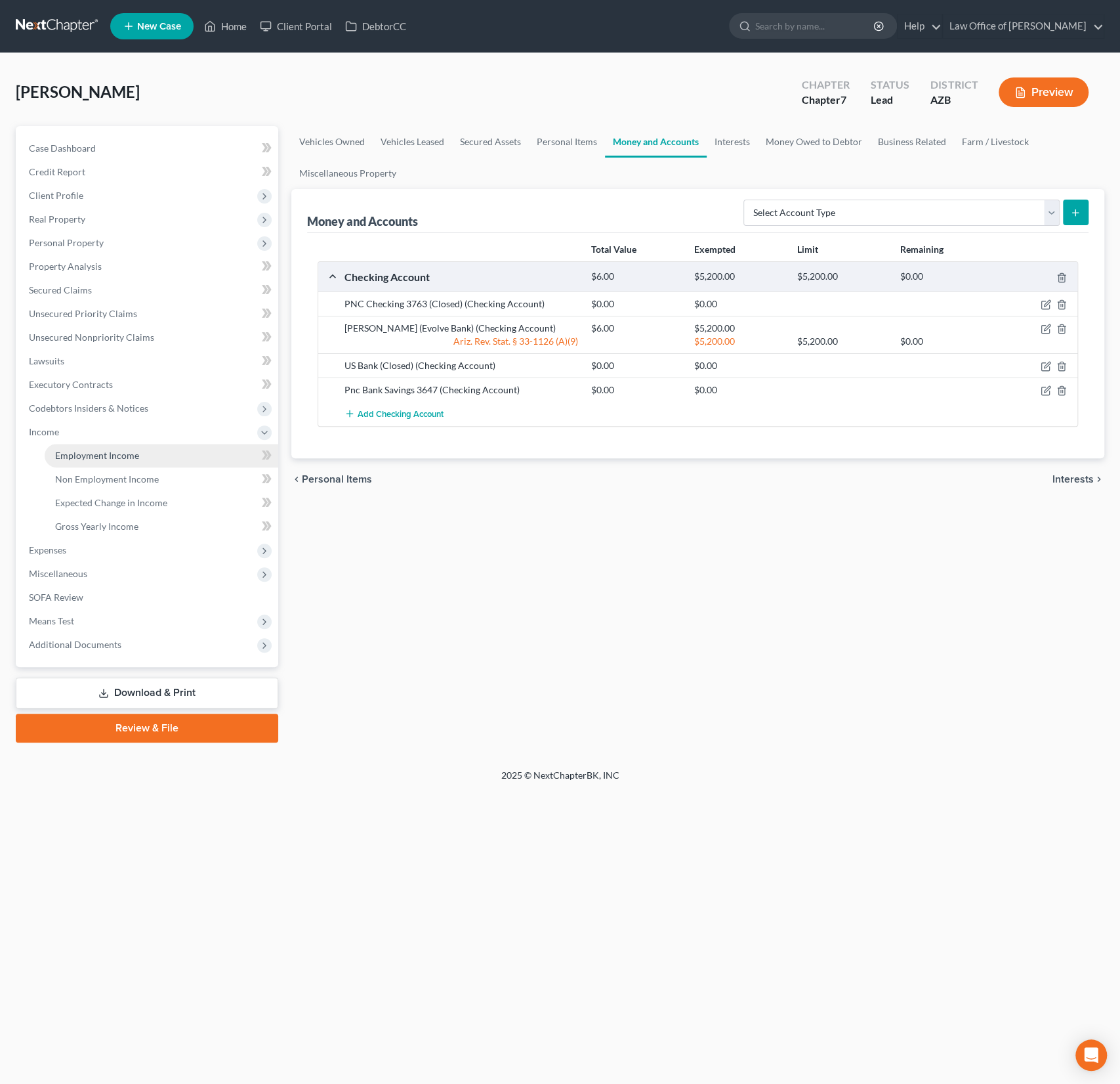
click at [109, 457] on span "Employment Income" at bounding box center [97, 456] width 84 height 12
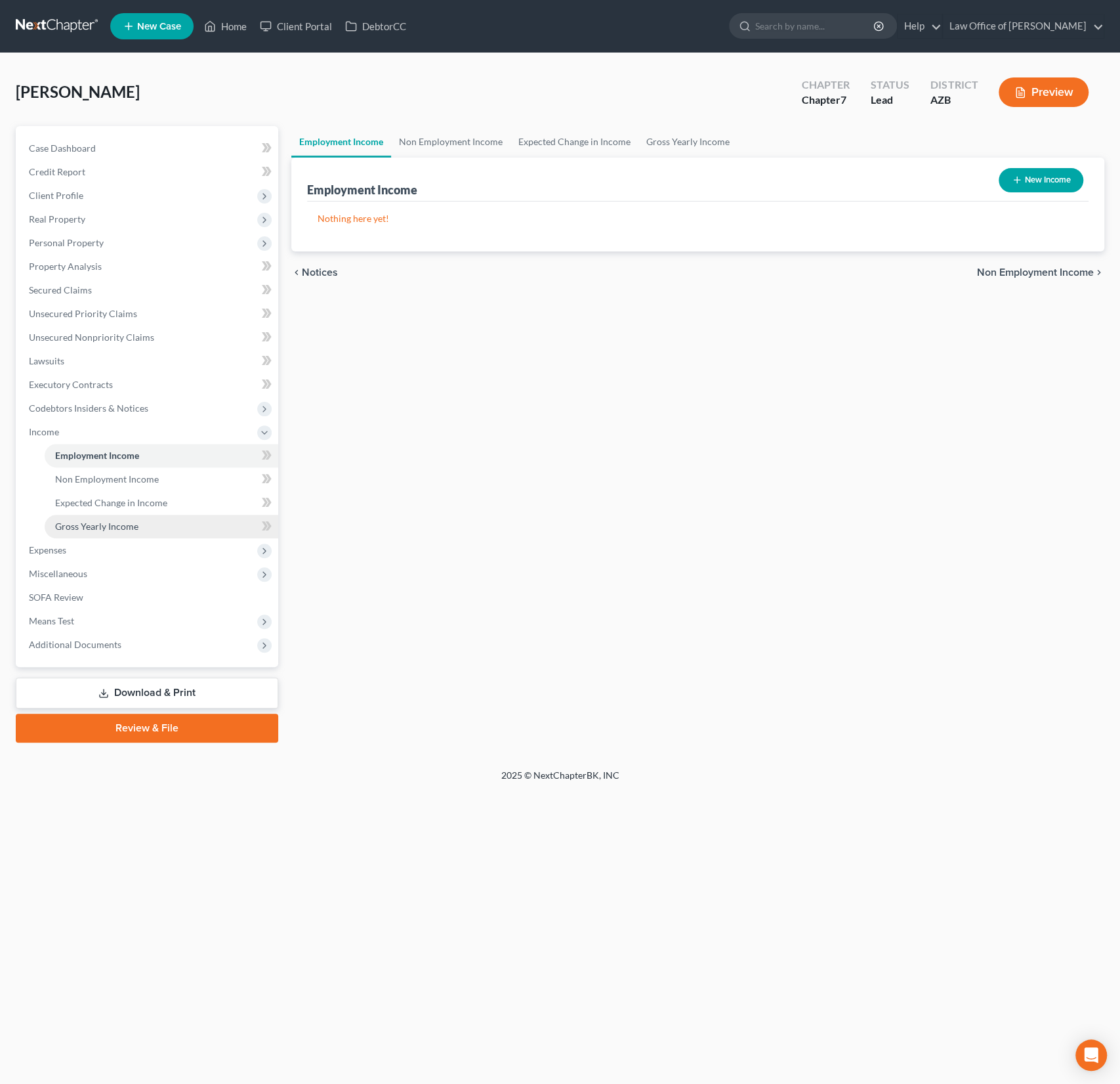
click at [97, 531] on link "Gross Yearly Income" at bounding box center [161, 526] width 234 height 24
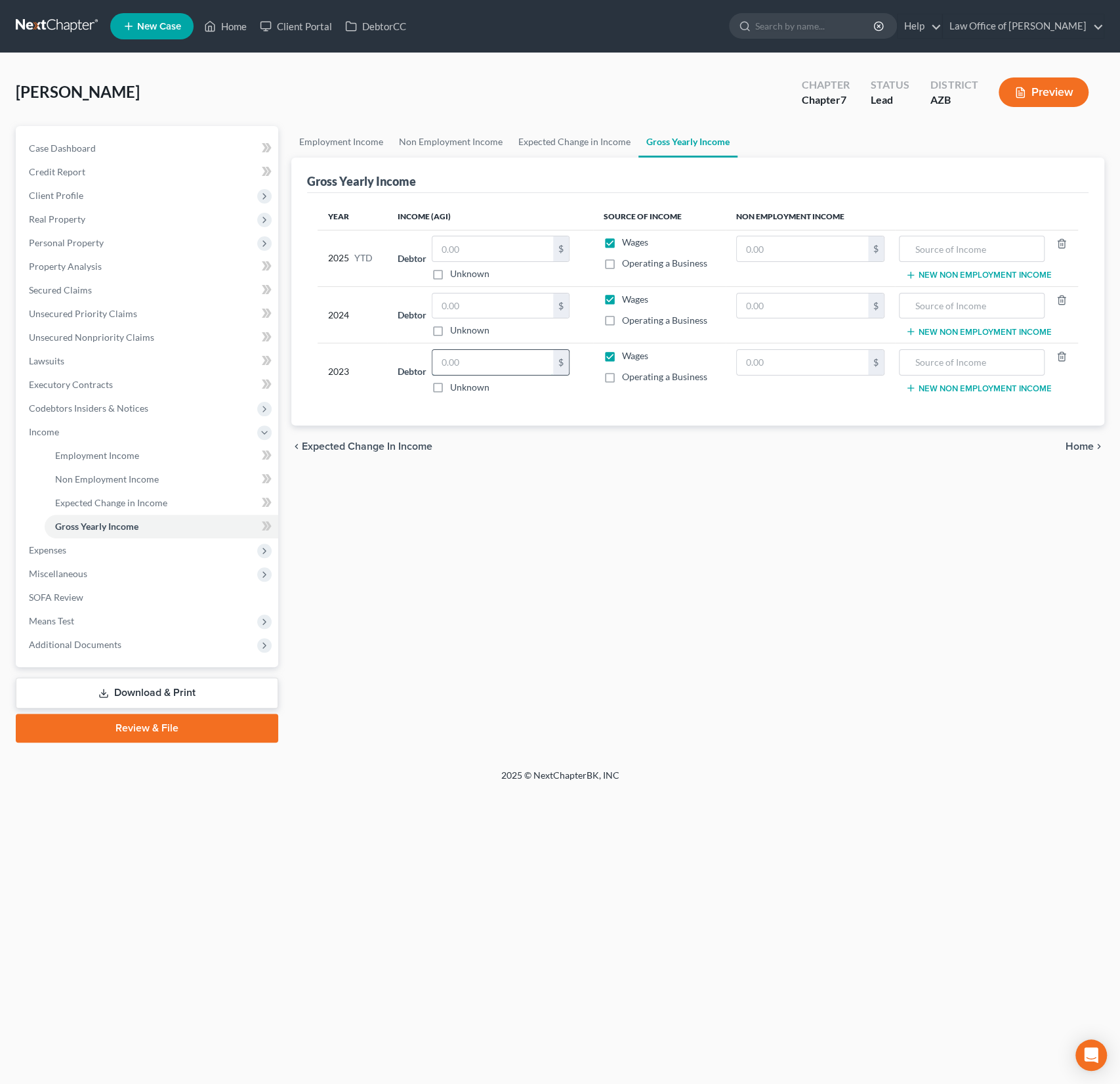
click at [480, 360] on input "text" at bounding box center [493, 362] width 121 height 25
type input "36,325"
click at [97, 249] on span "Personal Property" at bounding box center [148, 243] width 260 height 24
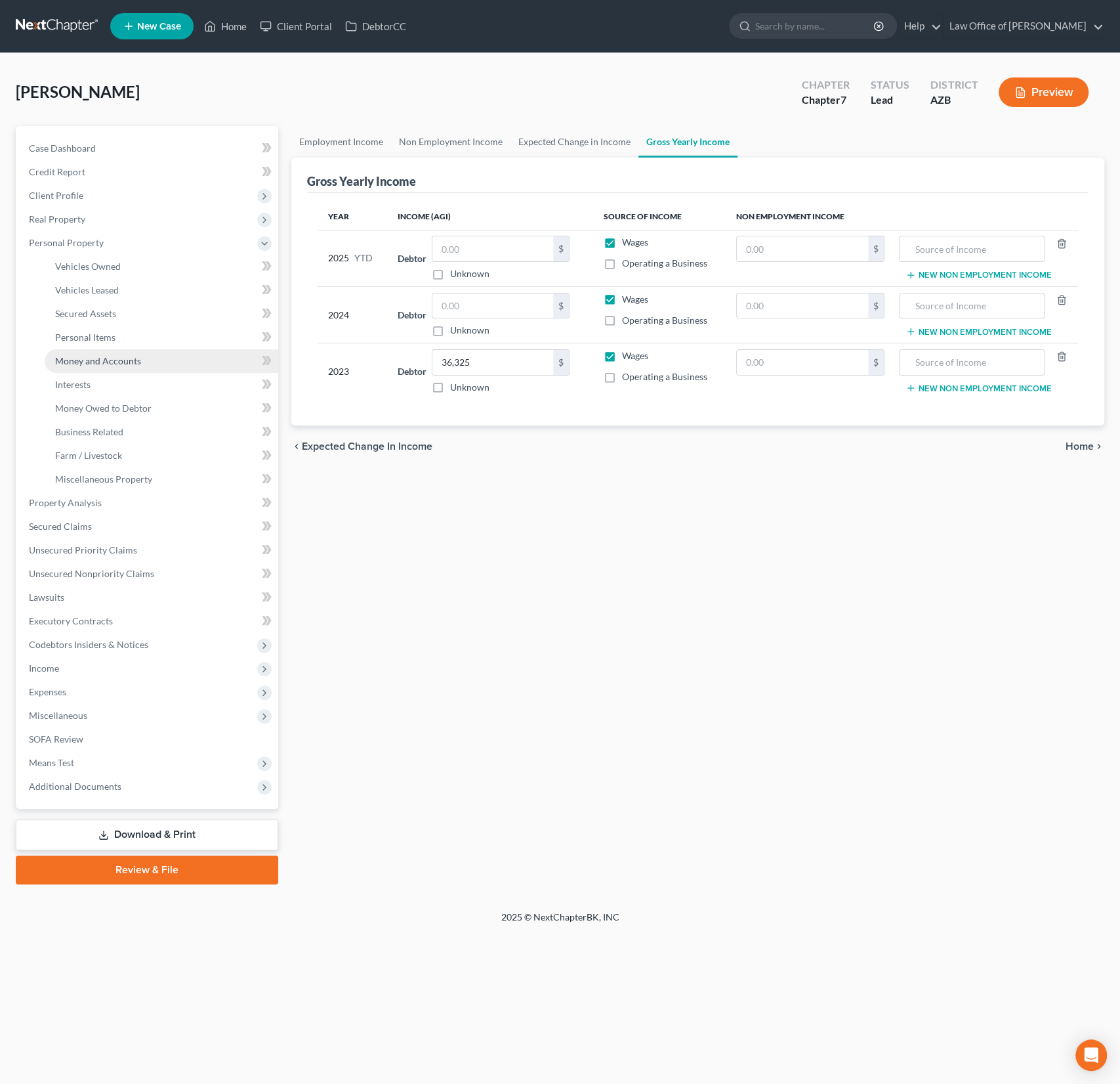
click at [110, 369] on link "Money and Accounts" at bounding box center [161, 361] width 234 height 24
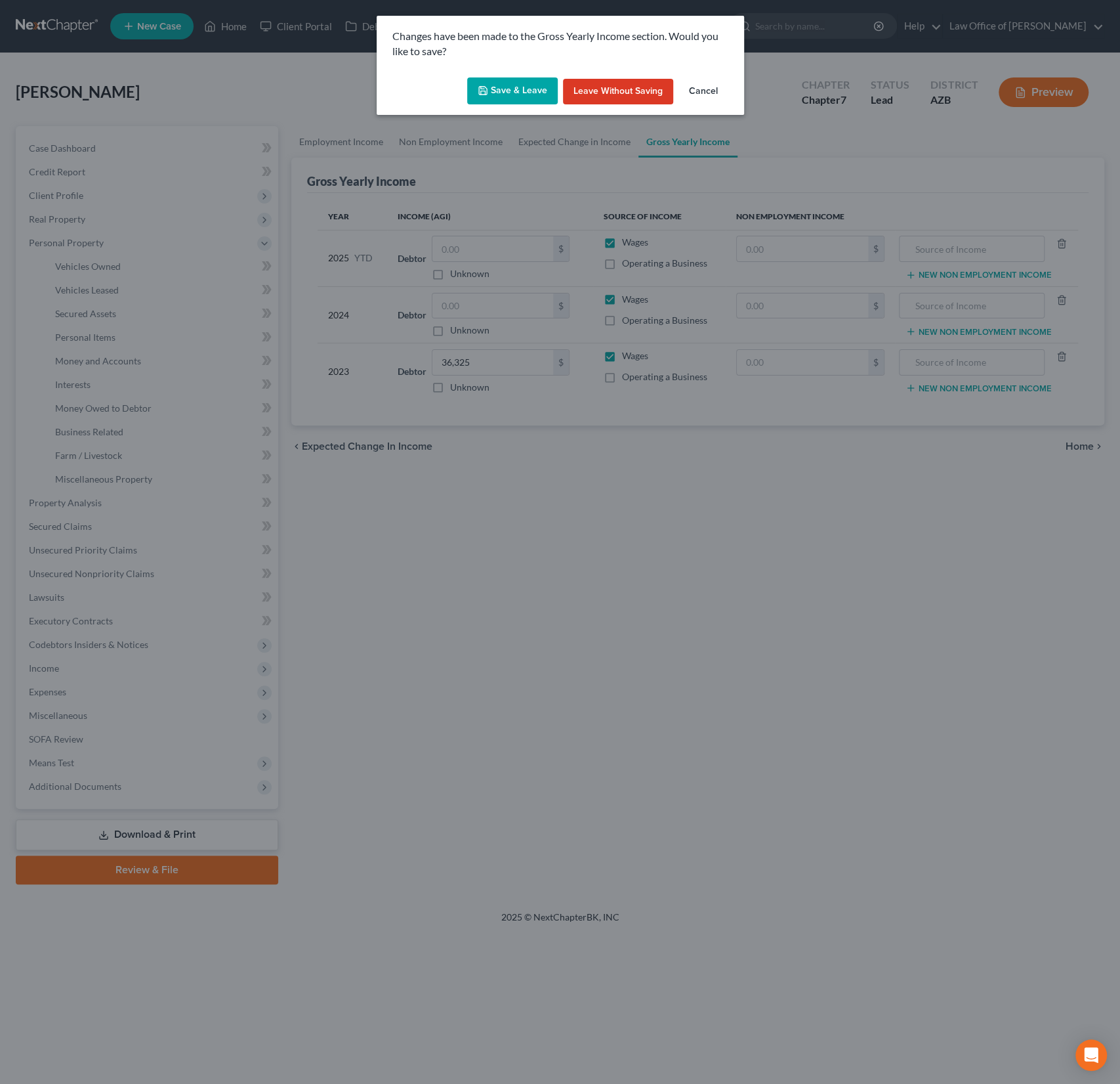
click at [536, 97] on button "Save & Leave" at bounding box center [513, 91] width 91 height 27
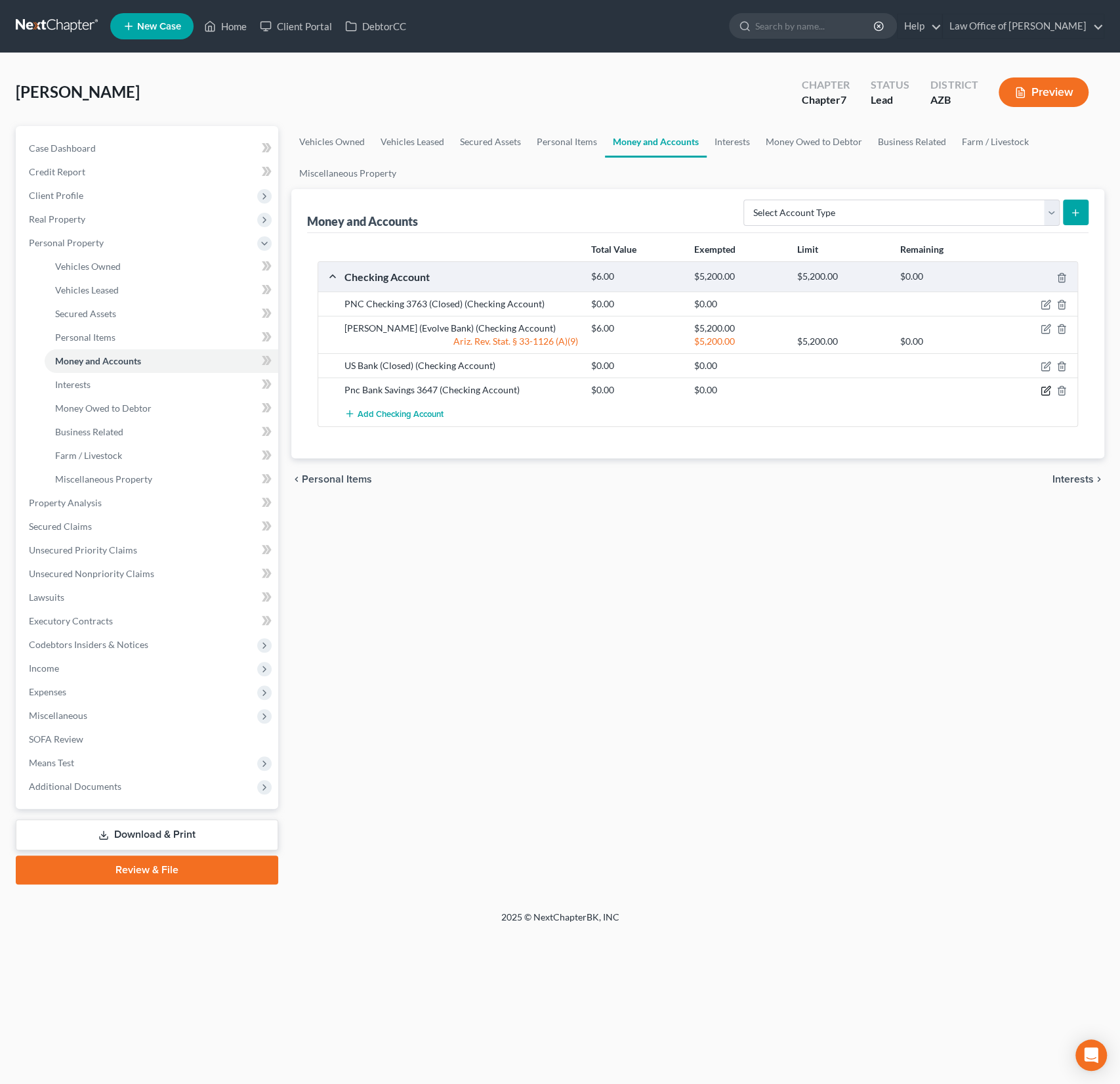
click at [1044, 390] on icon "button" at bounding box center [1047, 389] width 6 height 6
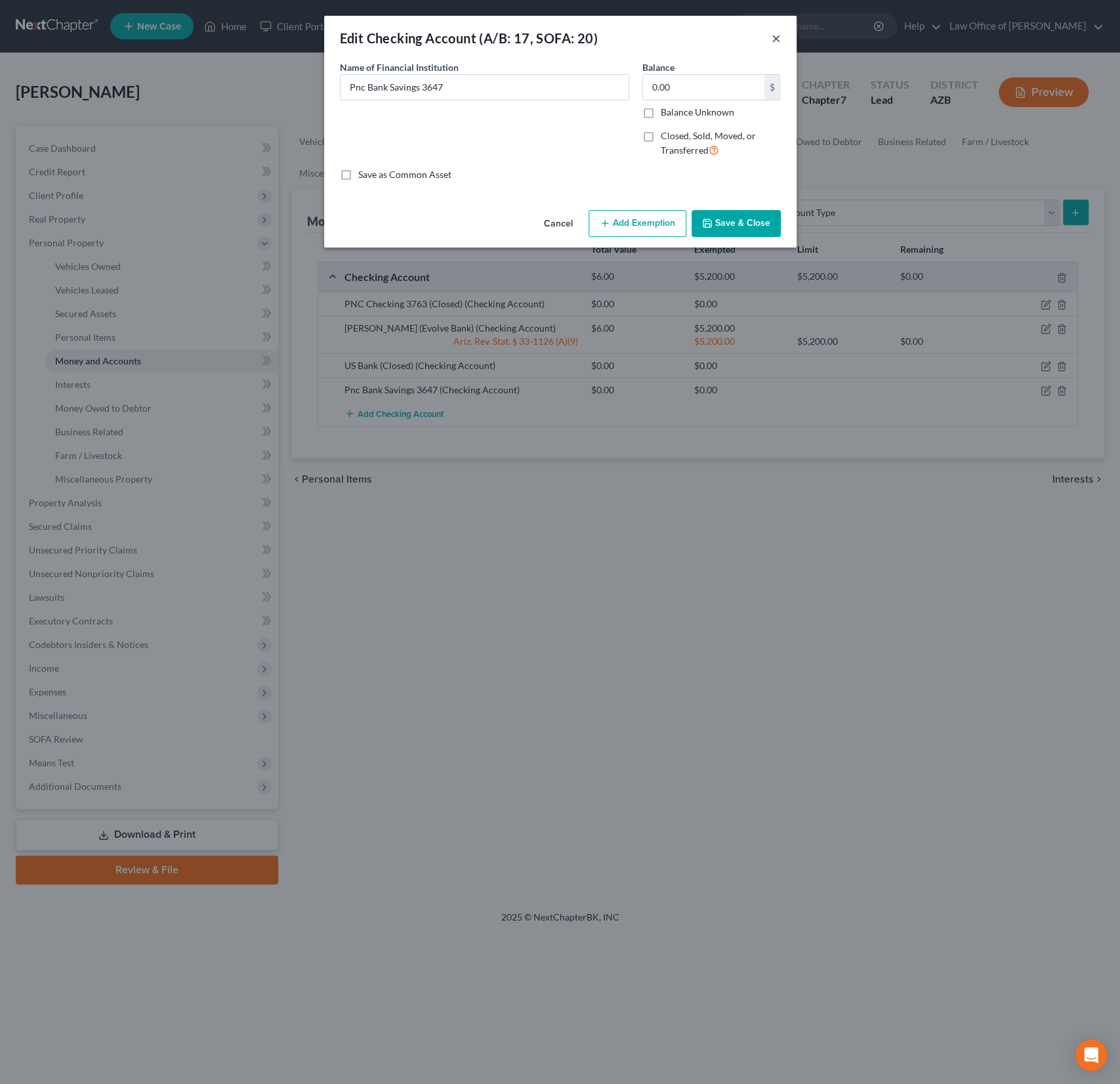
click at [773, 38] on button "×" at bounding box center [776, 38] width 9 height 16
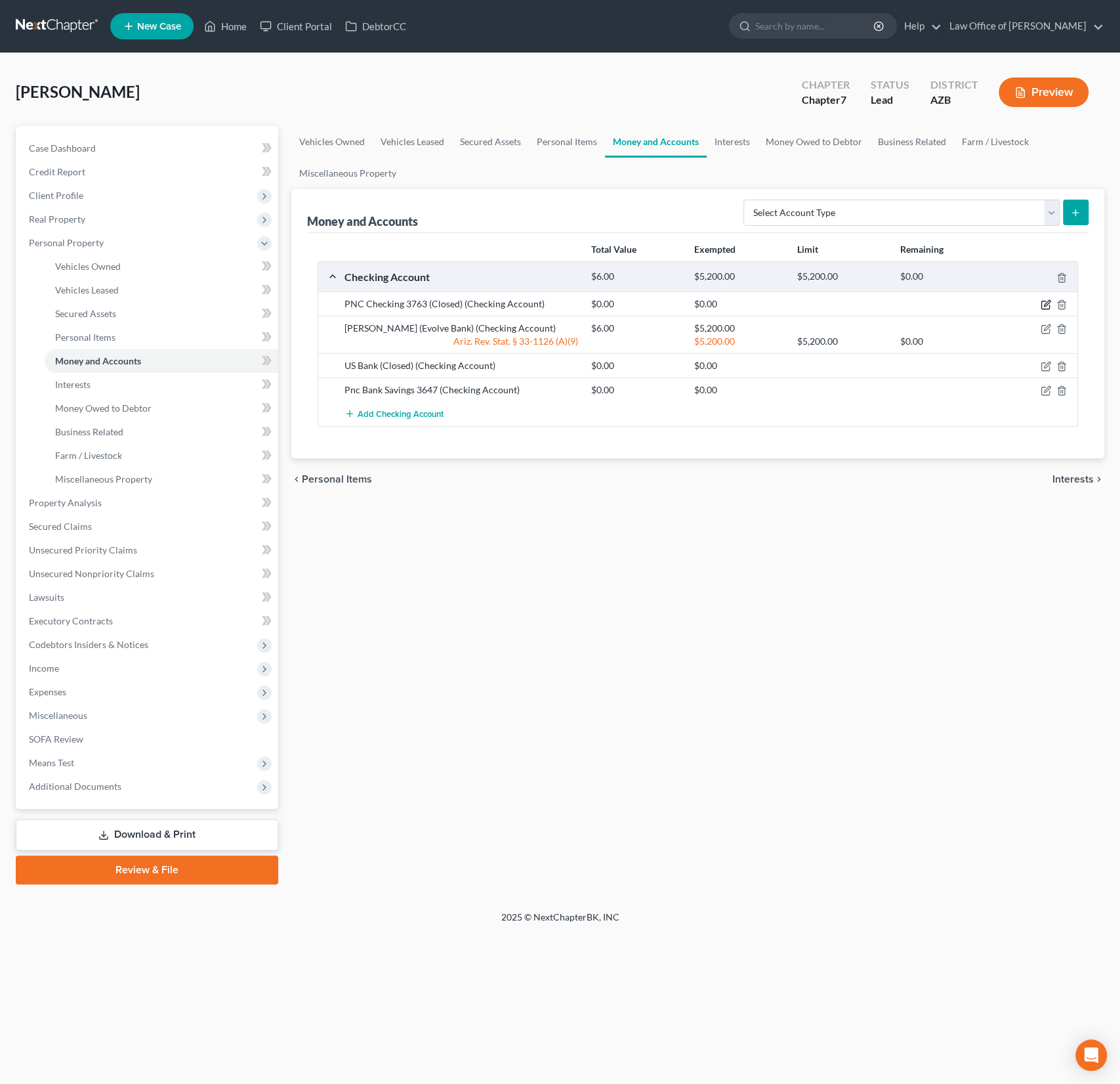
click at [1047, 303] on icon "button" at bounding box center [1047, 303] width 6 height 6
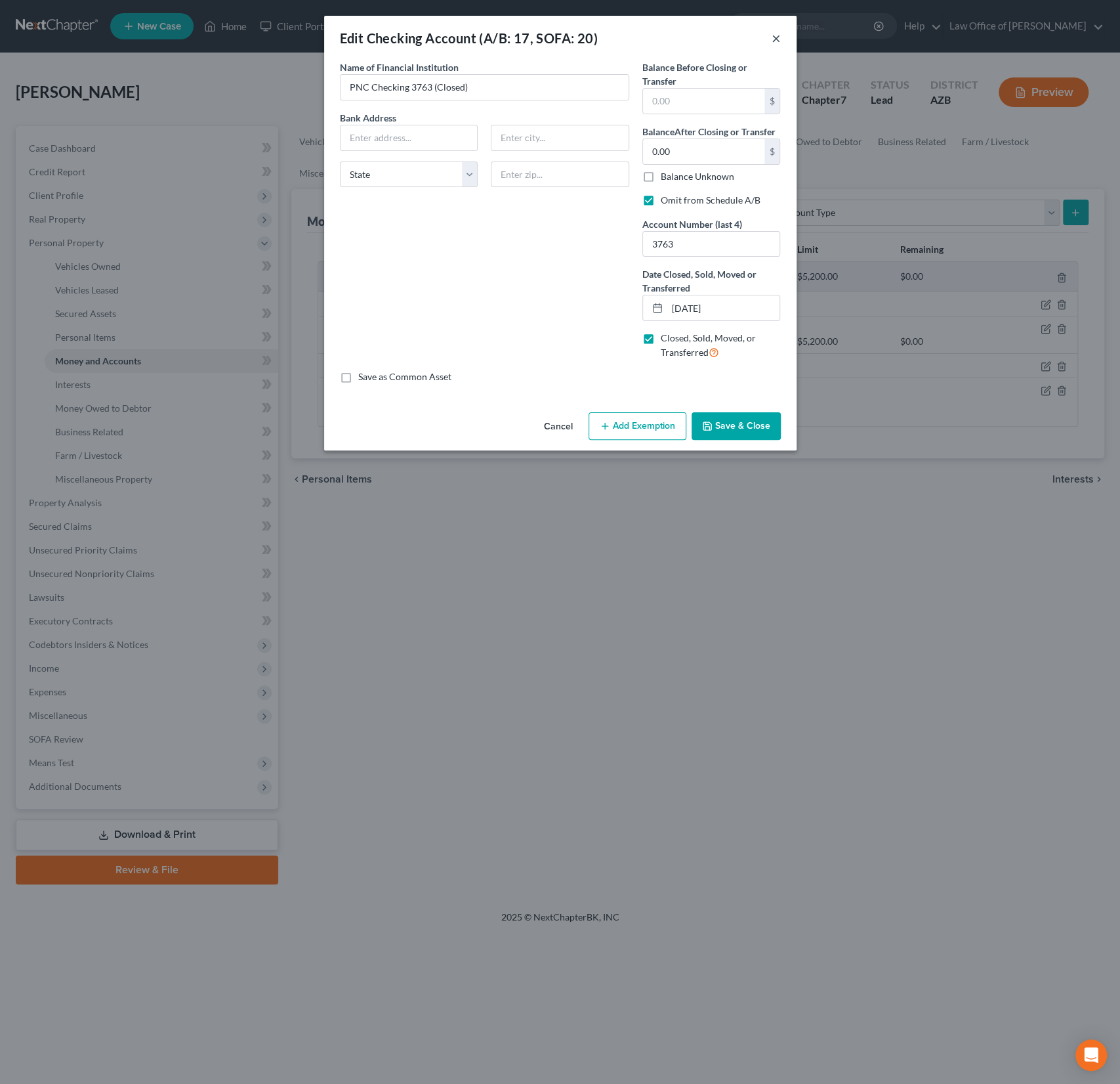
click at [777, 37] on button "×" at bounding box center [776, 38] width 9 height 16
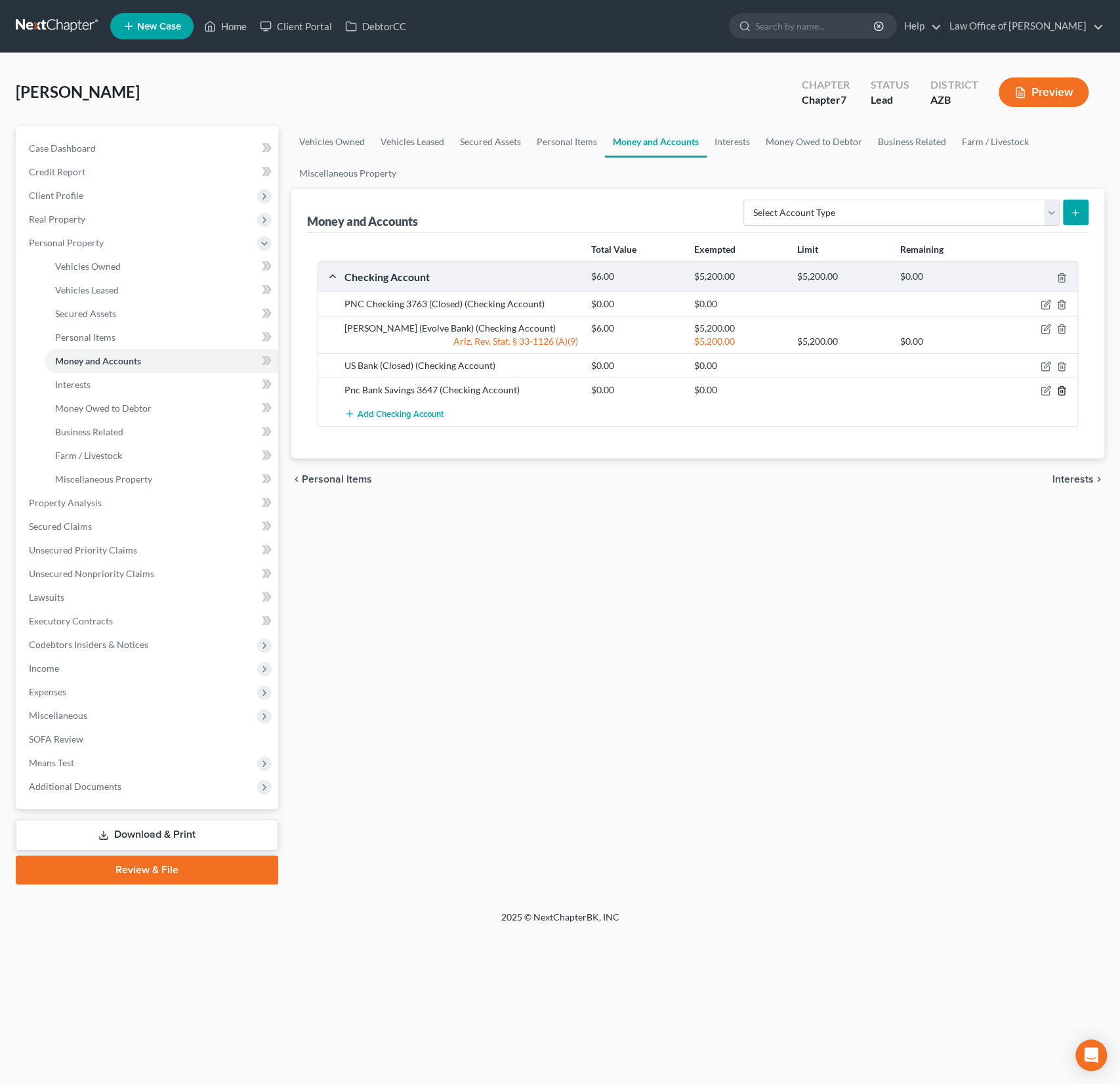
click at [1061, 387] on icon "button" at bounding box center [1061, 391] width 11 height 11
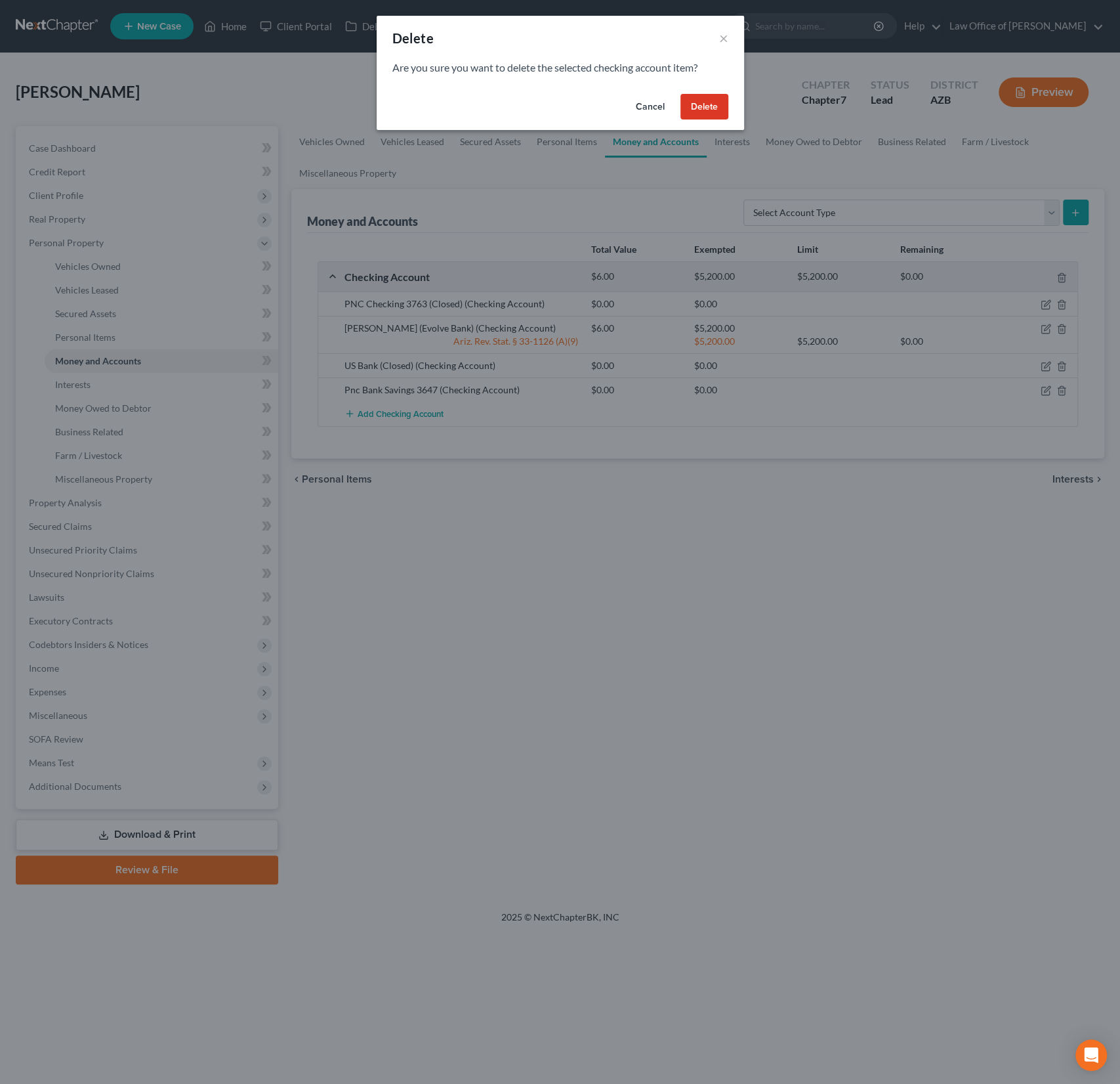
click at [709, 97] on button "Delete" at bounding box center [704, 107] width 48 height 26
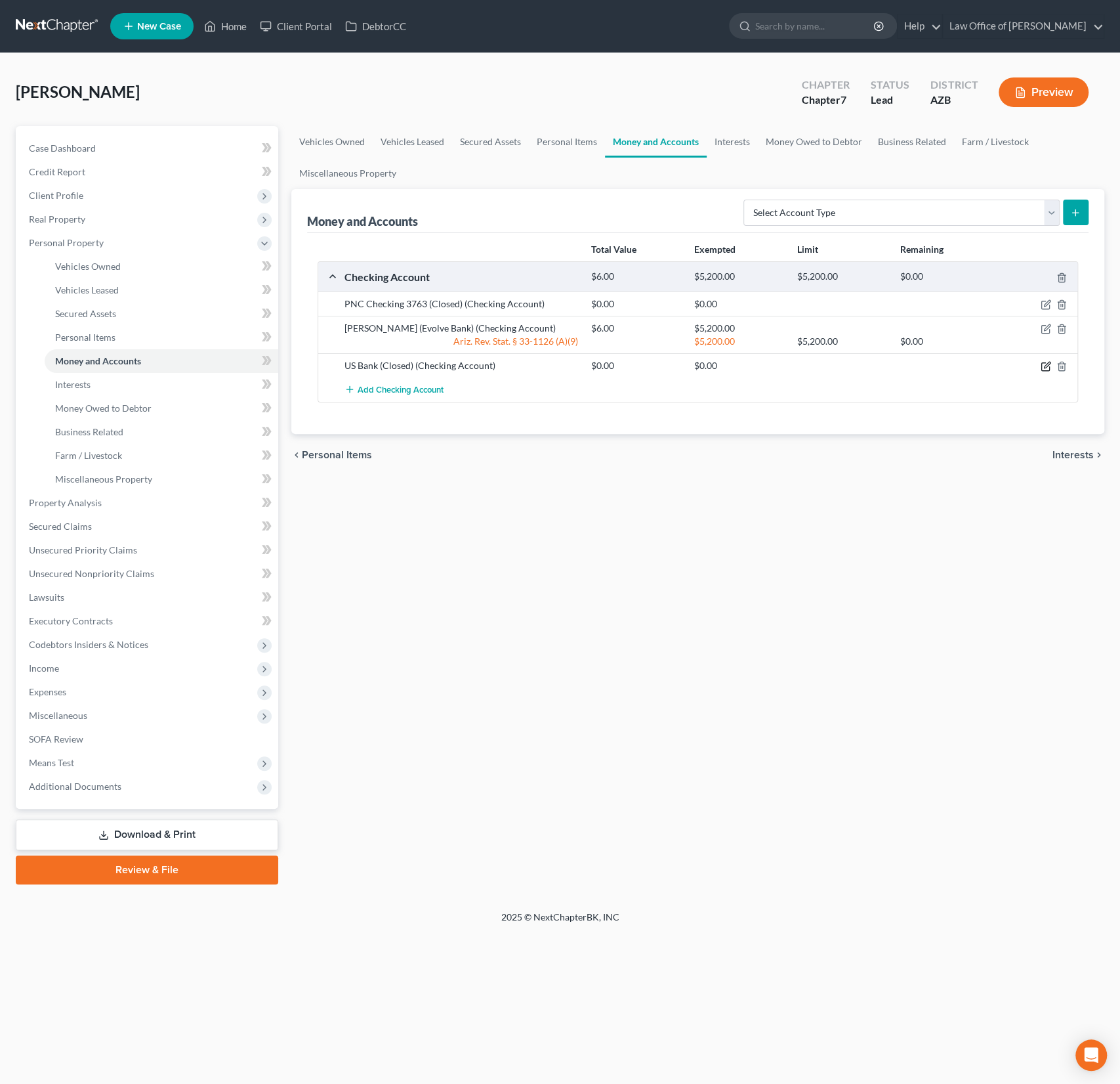
click at [1046, 363] on icon "button" at bounding box center [1047, 365] width 6 height 6
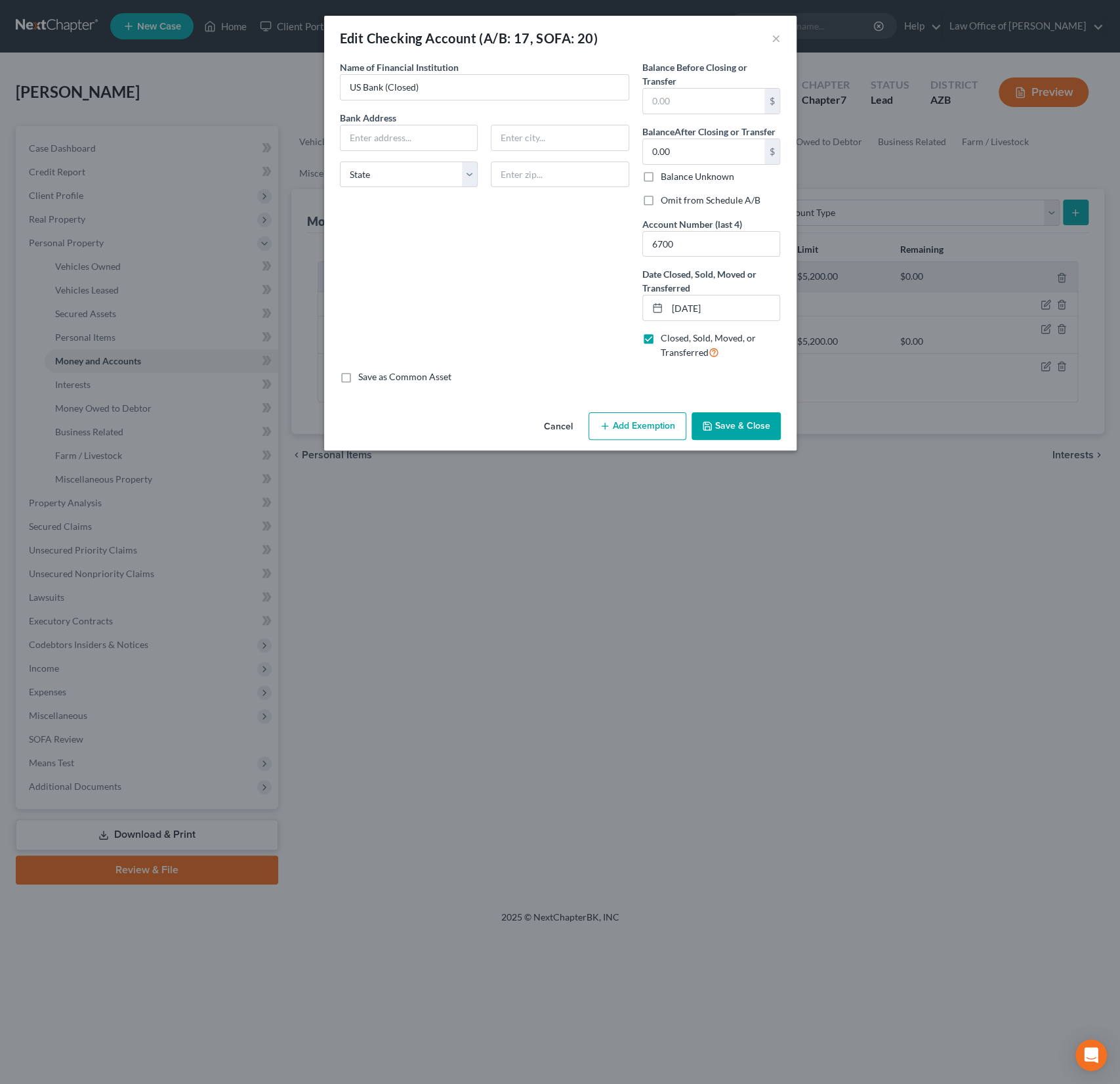
click at [680, 197] on label "Omit from Schedule A/B" at bounding box center [711, 201] width 100 height 13
click at [674, 197] on input "Omit from Schedule A/B" at bounding box center [670, 198] width 8 height 8
checkbox input "true"
click at [726, 429] on button "Save & Close" at bounding box center [736, 425] width 89 height 27
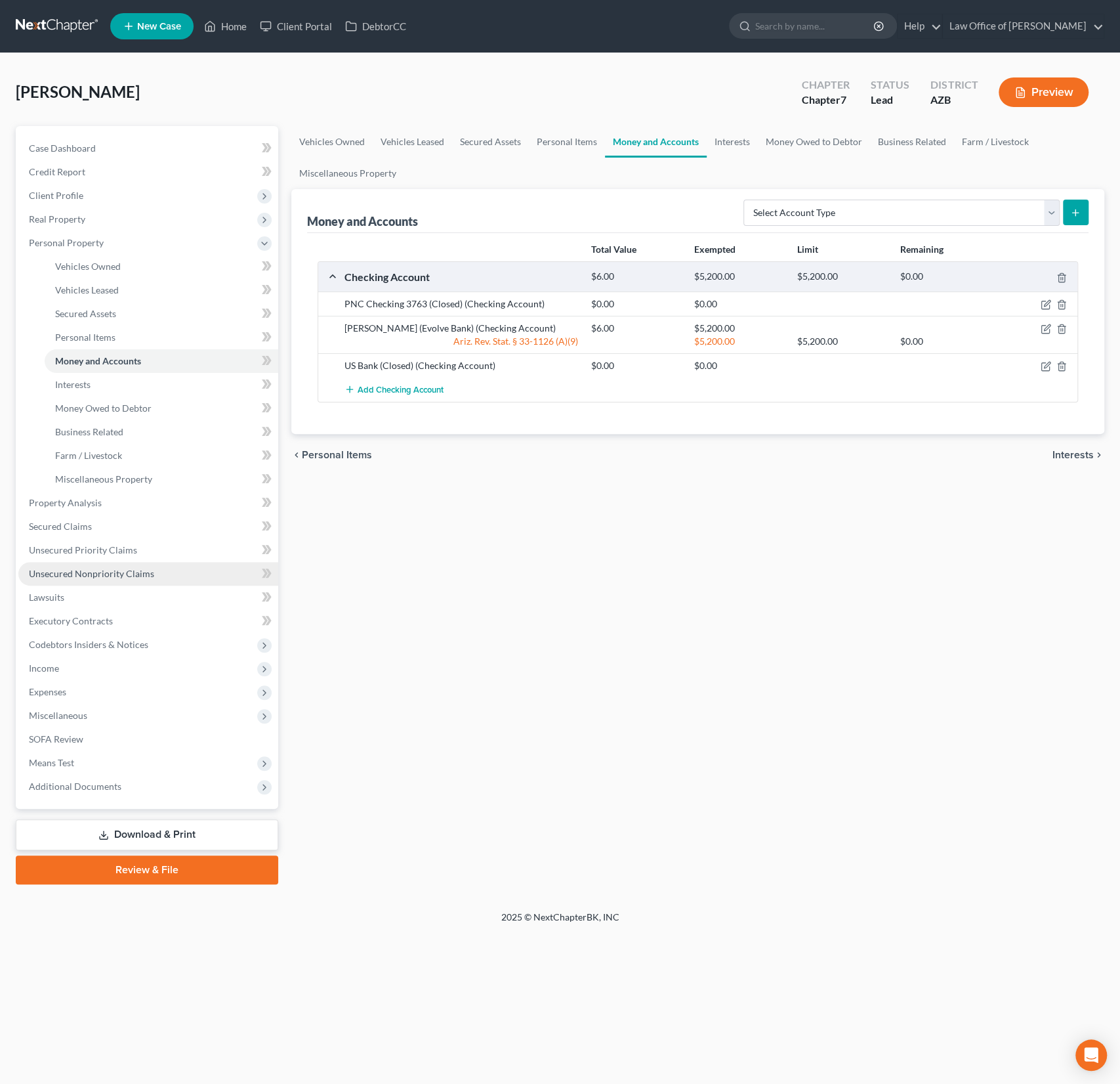
click at [126, 568] on span "Unsecured Nonpriority Claims" at bounding box center [92, 574] width 125 height 12
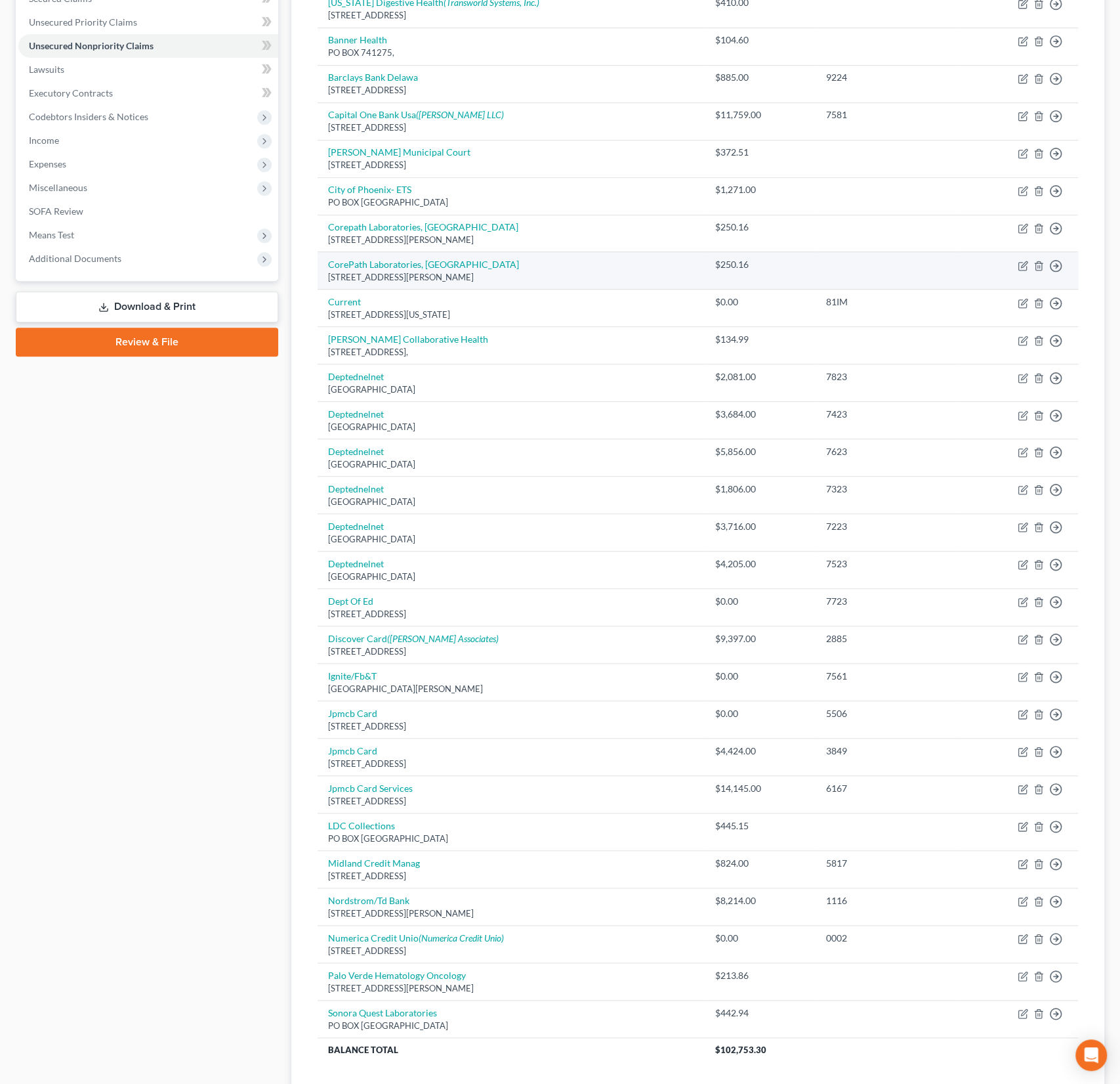
scroll to position [424, 0]
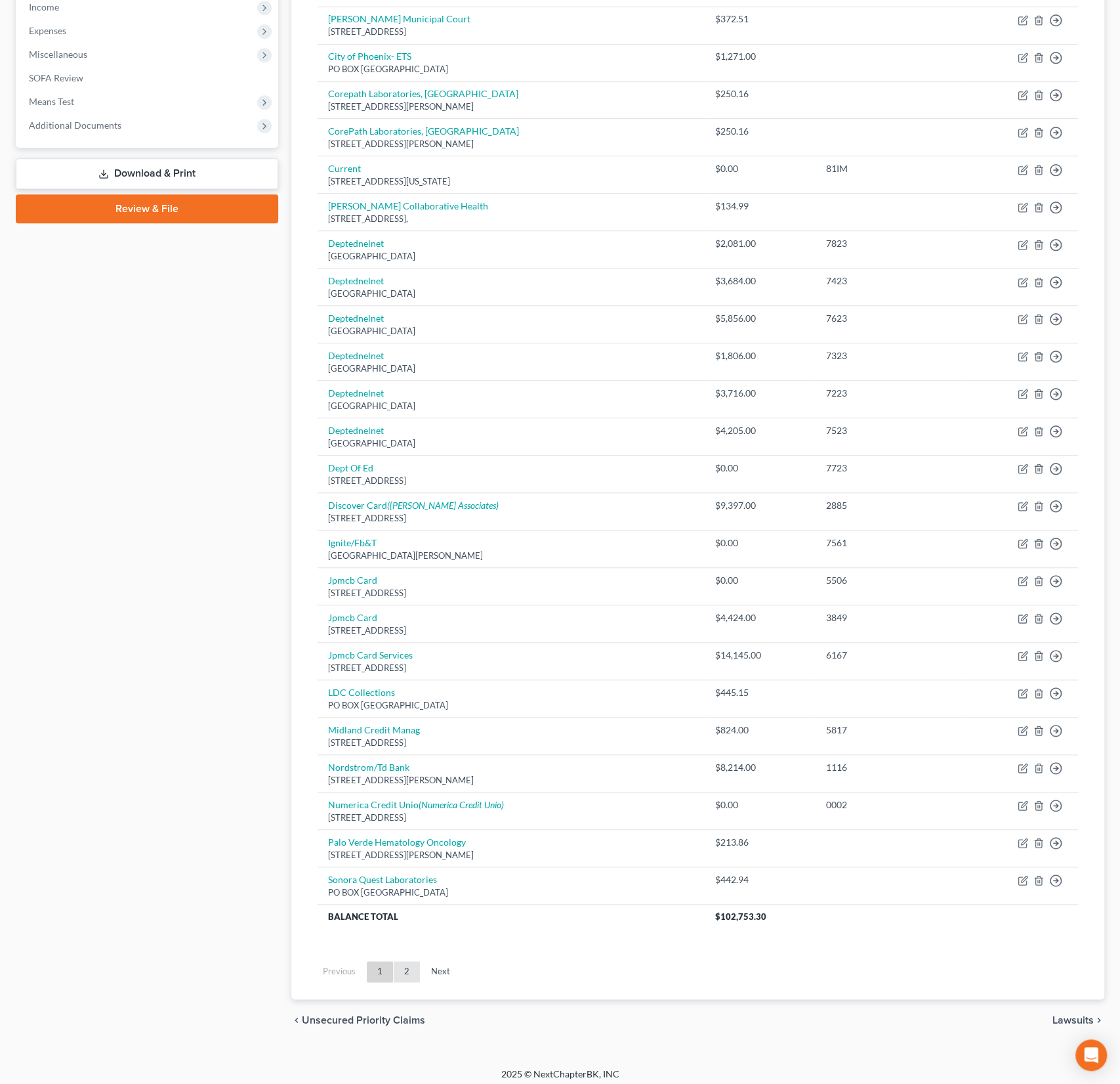
click at [405, 965] on link "2" at bounding box center [407, 971] width 26 height 21
